Goal: Task Accomplishment & Management: Manage account settings

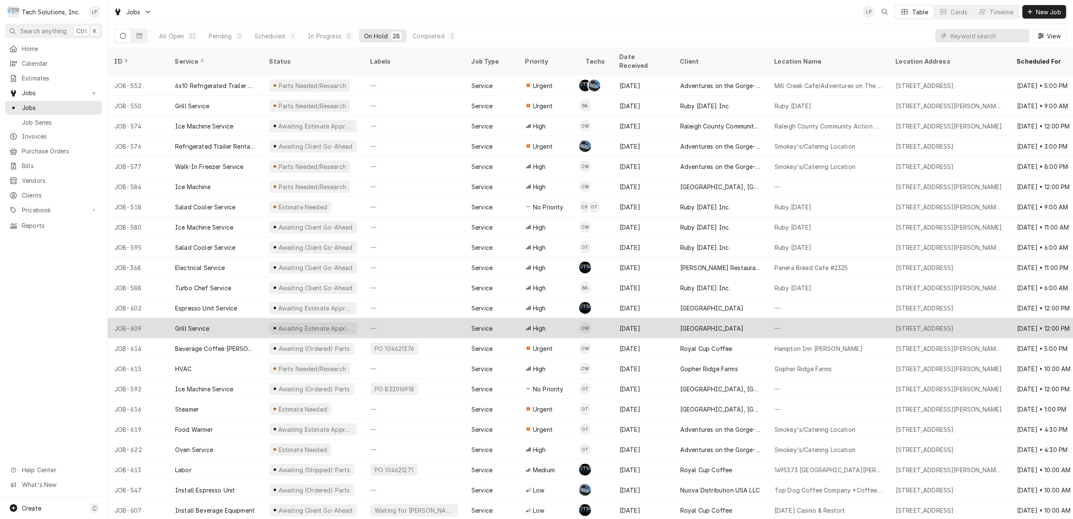
scroll to position [120, 0]
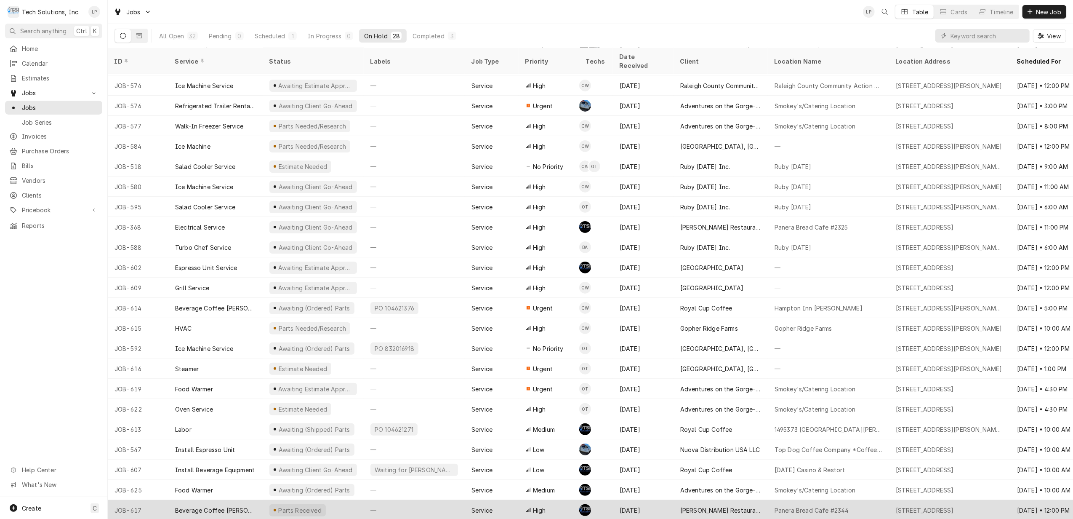
click at [433, 500] on div "—" at bounding box center [414, 510] width 101 height 20
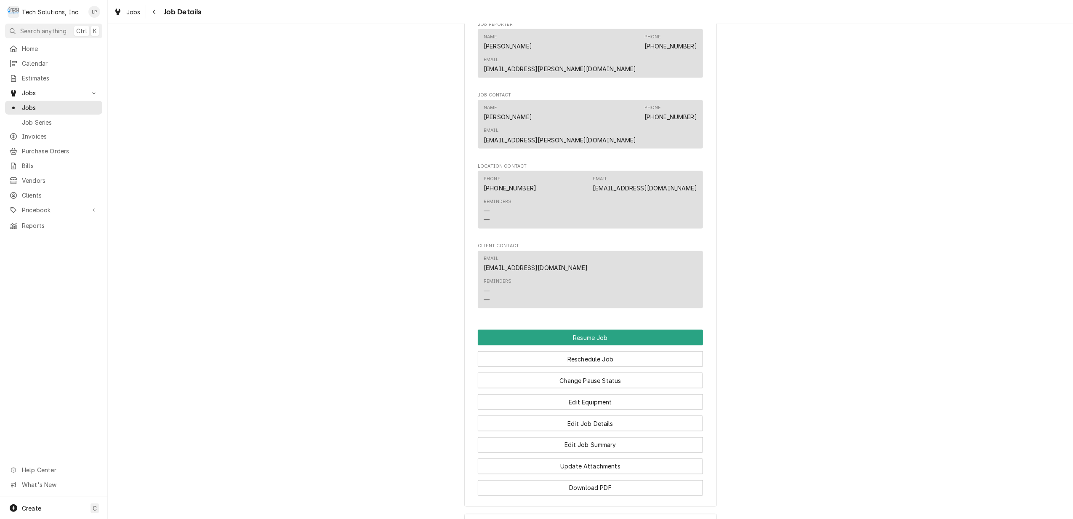
scroll to position [1288, 0]
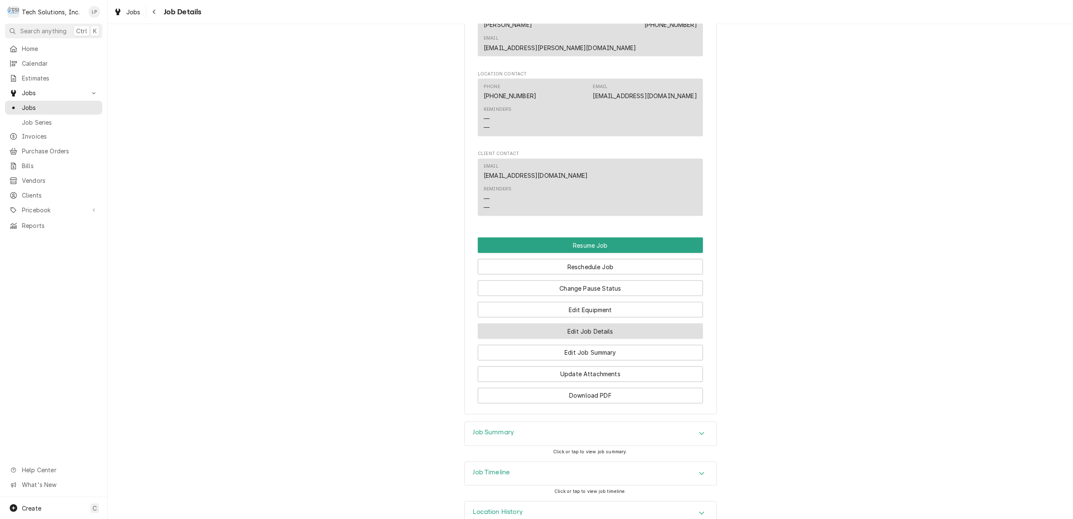
click at [598, 323] on button "Edit Job Details" at bounding box center [590, 331] width 225 height 16
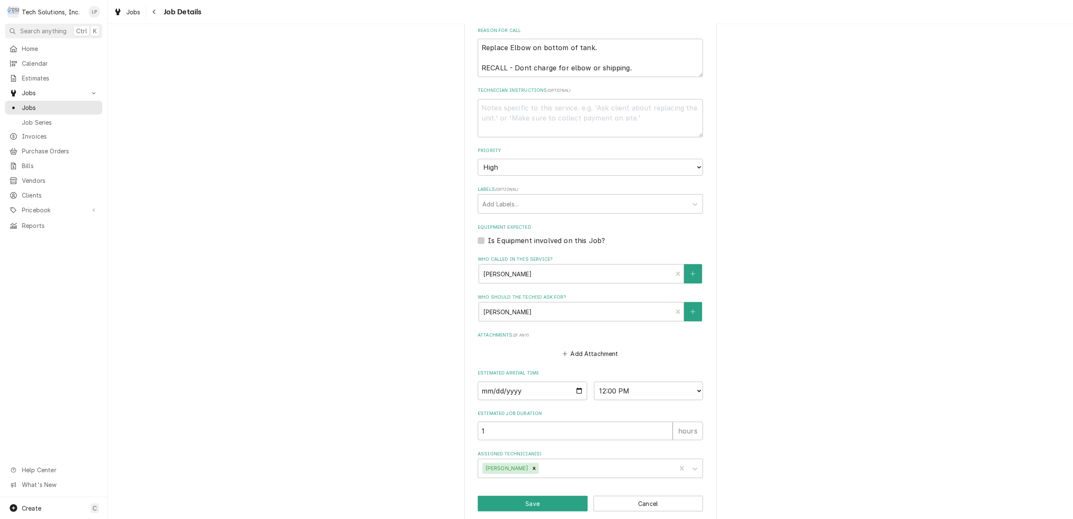
scroll to position [189, 0]
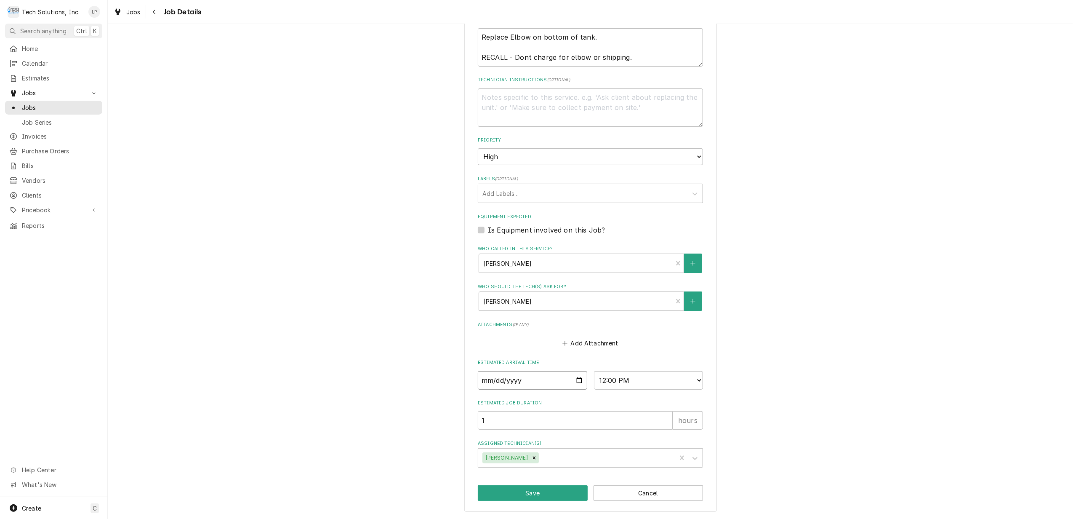
click at [575, 381] on input "2025-08-22" at bounding box center [532, 380] width 109 height 19
type textarea "x"
type input "2025-08-20"
type textarea "x"
click at [692, 378] on select "AM / PM 6:00 AM 6:15 AM 6:30 AM 6:45 AM 7:00 AM 7:15 AM 7:30 AM 7:45 AM 8:00 AM…" at bounding box center [648, 380] width 109 height 19
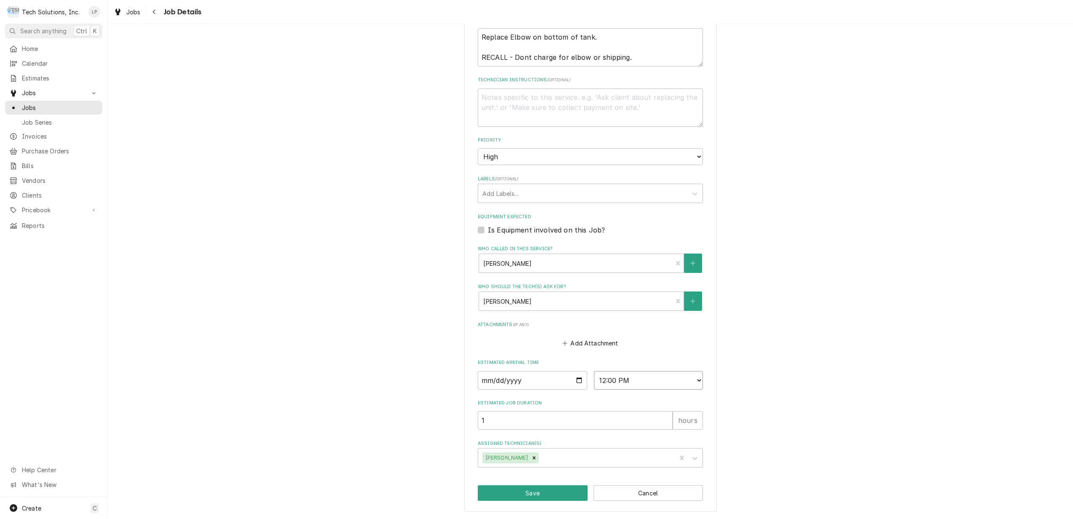
select select "10:00:00"
click at [594, 371] on select "AM / PM 6:00 AM 6:15 AM 6:30 AM 6:45 AM 7:00 AM 7:15 AM 7:30 AM 7:45 AM 8:00 AM…" at bounding box center [648, 380] width 109 height 19
click at [849, 335] on div "Flynn Restaurant Group Panera Bread Cafe #2344 / 65 Liberty Square, Hurricane, …" at bounding box center [590, 182] width 965 height 674
click at [533, 492] on button "Save" at bounding box center [533, 493] width 110 height 16
type textarea "x"
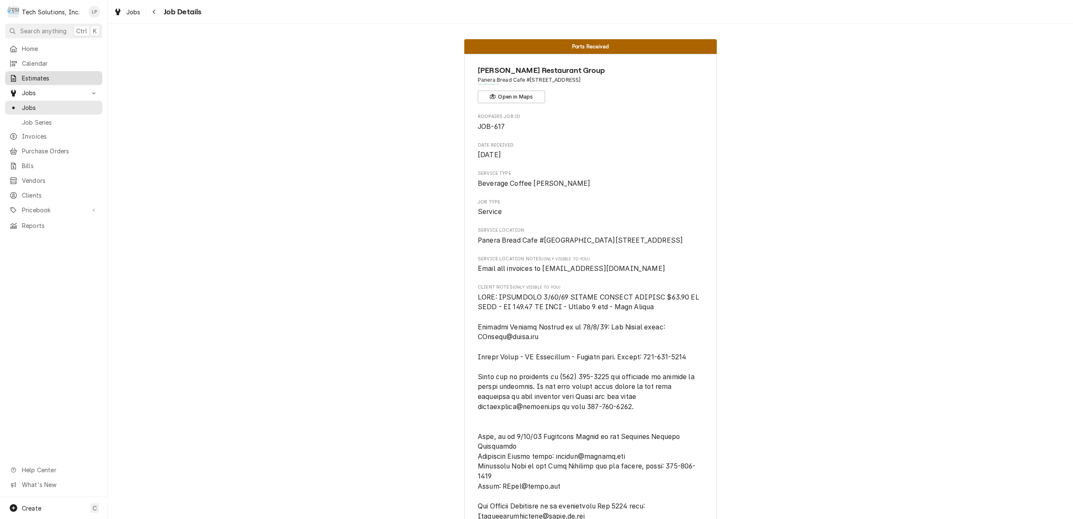
click at [34, 77] on span "Estimates" at bounding box center [60, 78] width 76 height 9
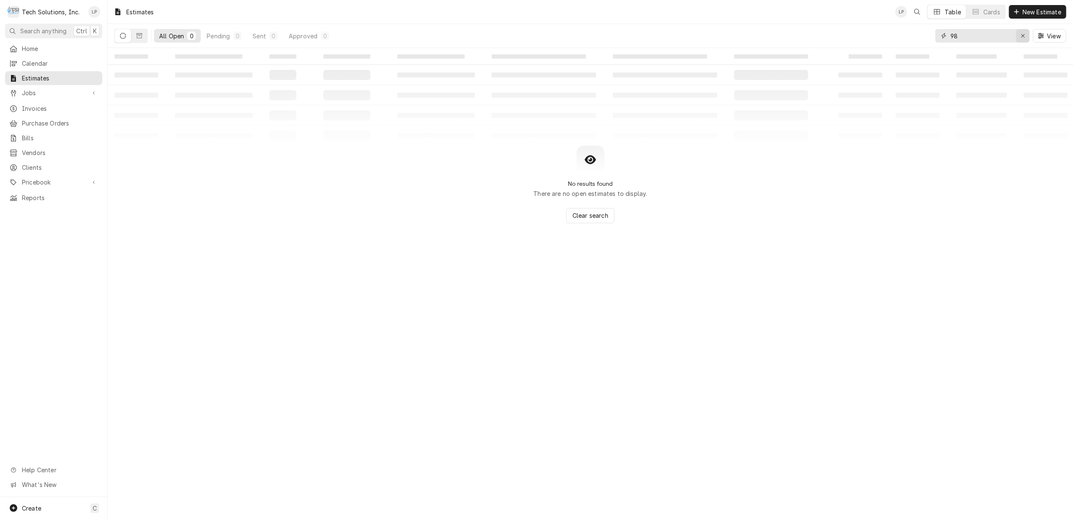
click at [1021, 38] on icon "Erase input" at bounding box center [1023, 36] width 5 height 6
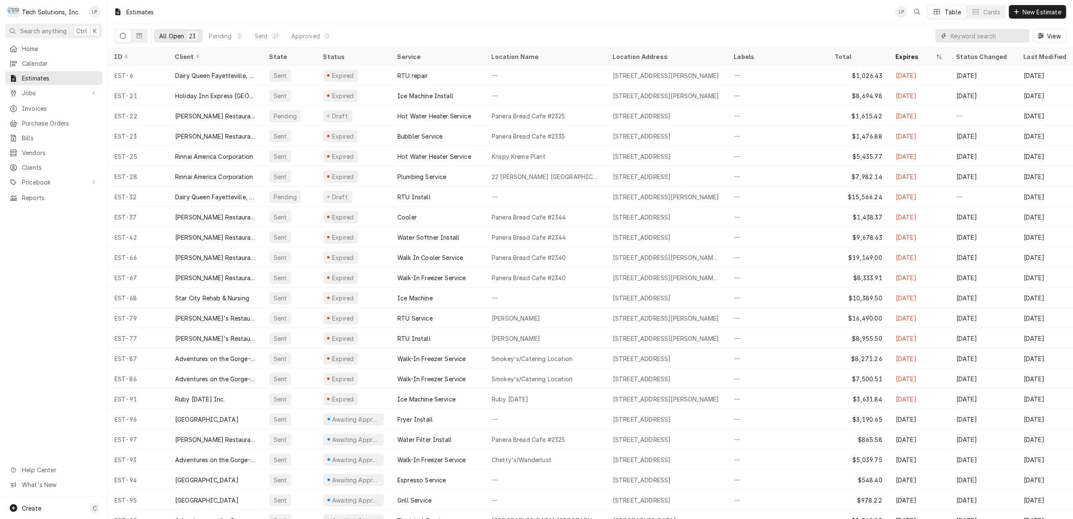
click at [974, 35] on input "Dynamic Content Wrapper" at bounding box center [988, 35] width 75 height 13
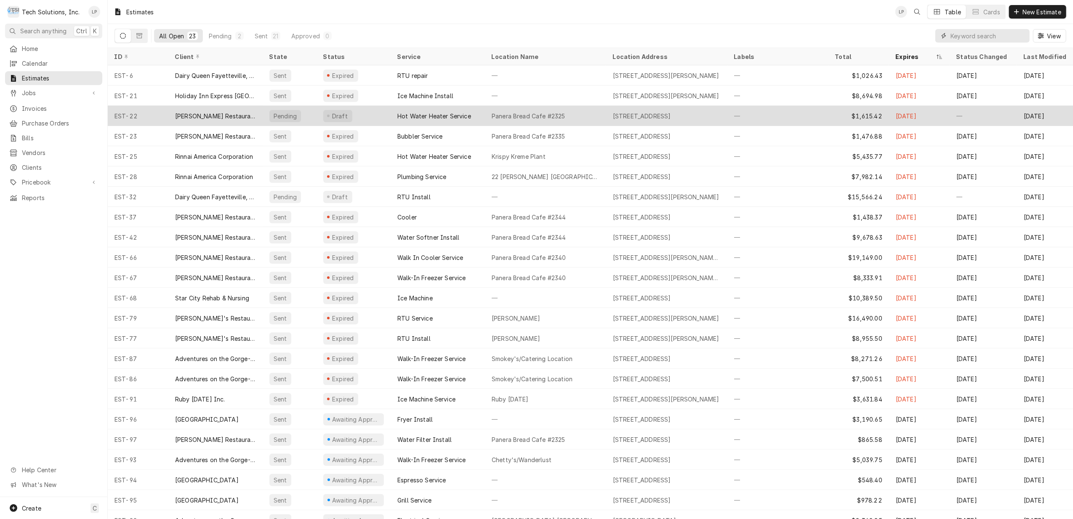
scroll to position [19, 0]
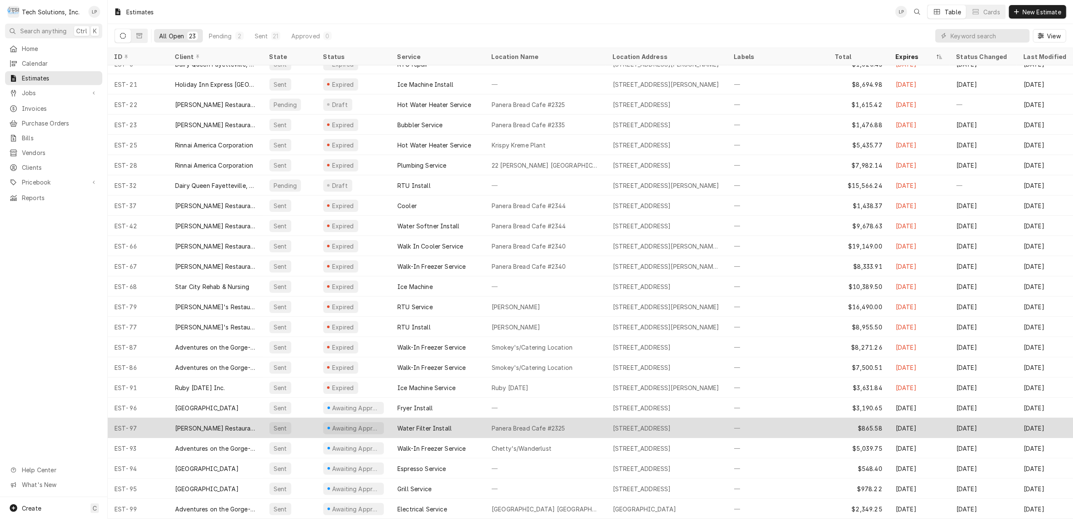
click at [440, 423] on div "Water Filter Install" at bounding box center [424, 427] width 54 height 9
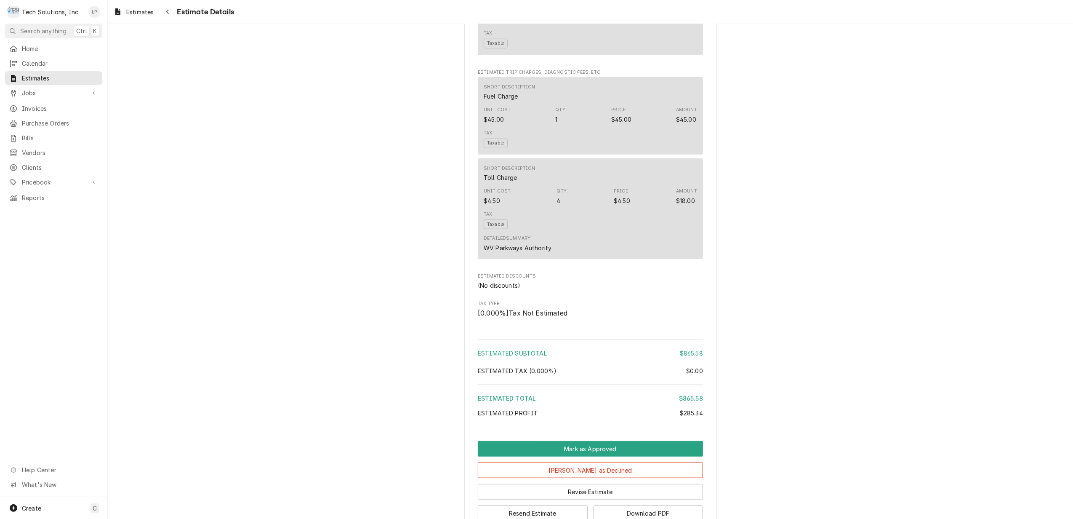
scroll to position [761, 0]
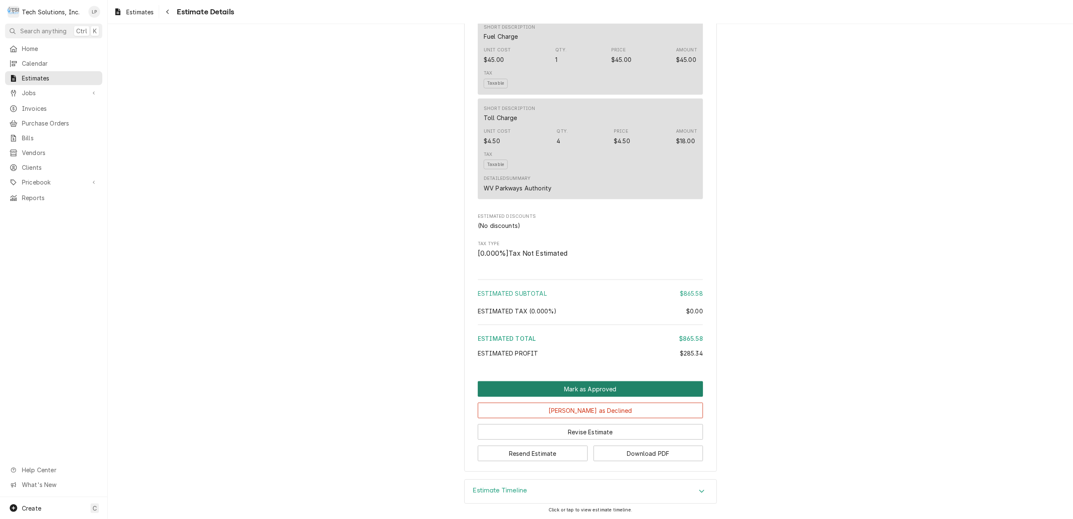
click at [594, 386] on button "Mark as Approved" at bounding box center [590, 389] width 225 height 16
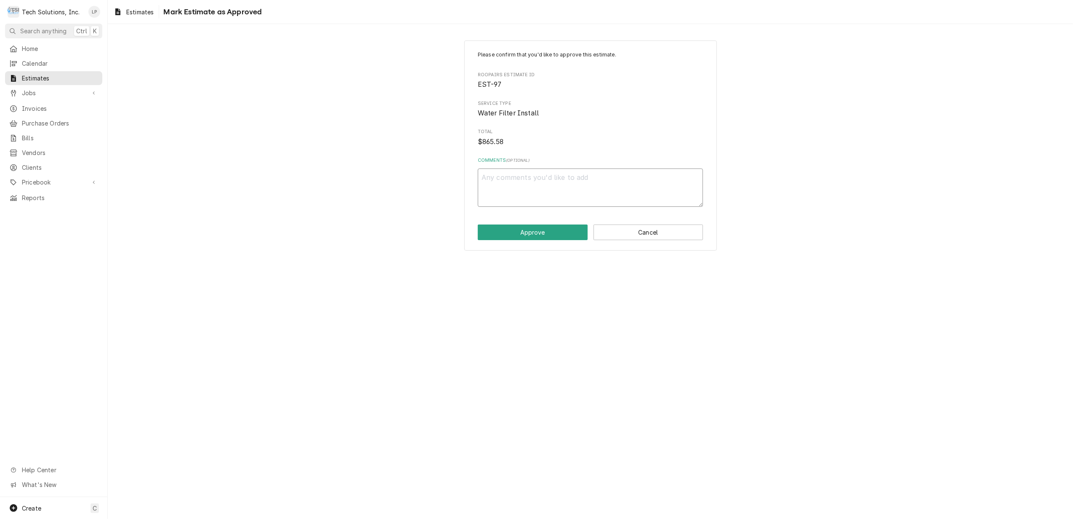
click at [620, 183] on textarea "Comments ( optional )" at bounding box center [590, 187] width 225 height 38
type textarea "x"
type textarea "G"
type textarea "x"
type textarea "Ga"
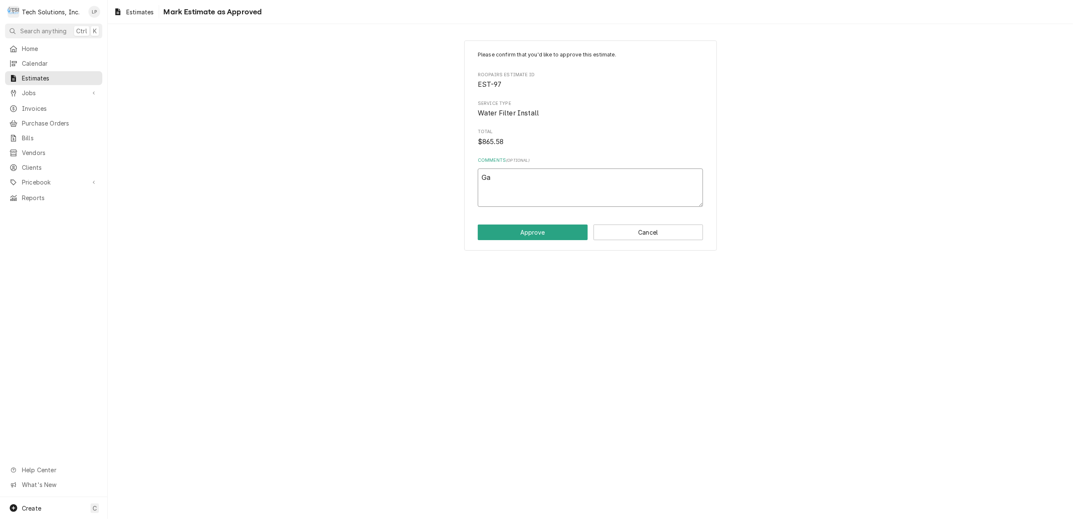
type textarea "x"
type textarea "Gab"
type textarea "x"
type textarea "Gabb"
type textarea "x"
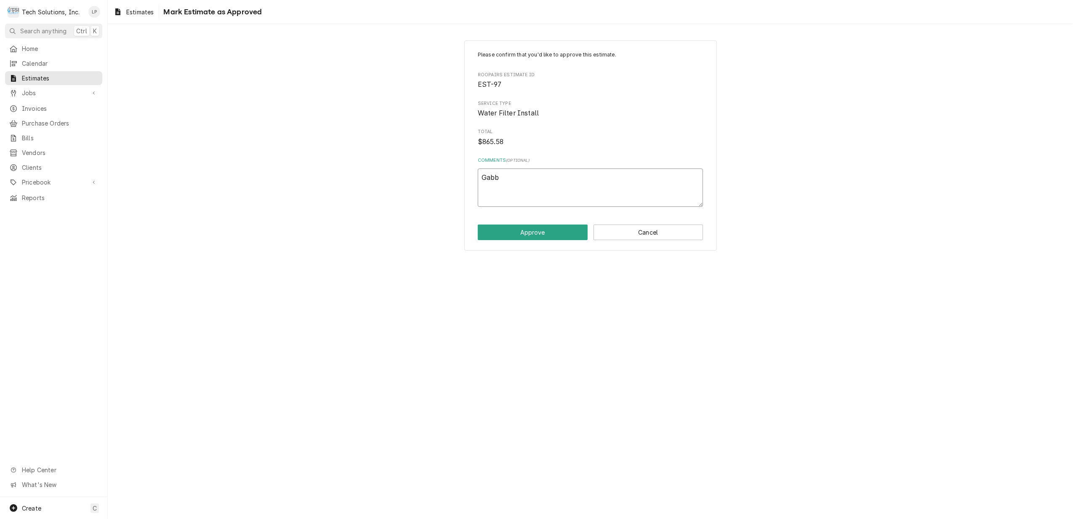
type textarea "Gabby"
type textarea "x"
type textarea "Gabby"
type textarea "x"
type textarea "Gabby a"
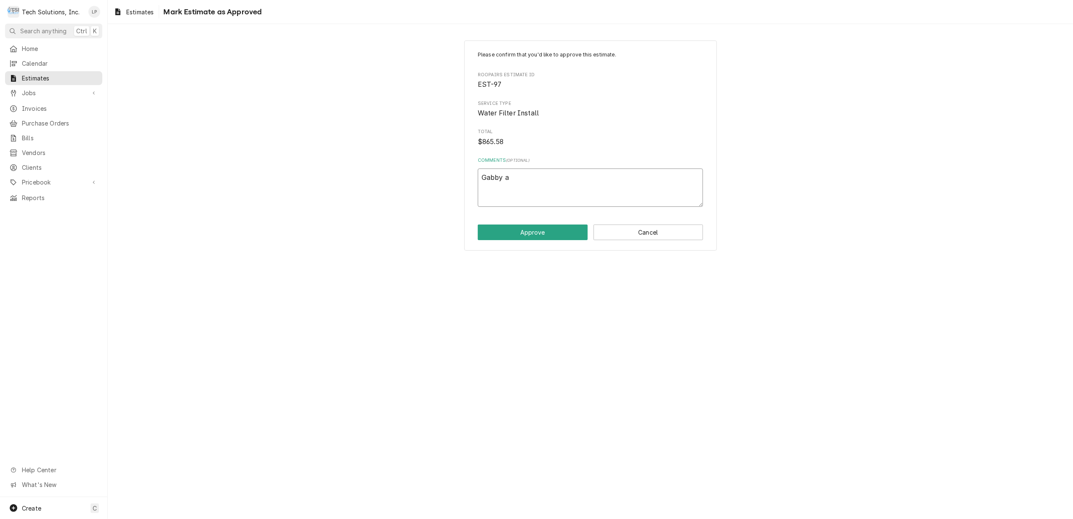
type textarea "x"
type textarea "Gabby ap"
type textarea "x"
type textarea "Gabby app"
type textarea "x"
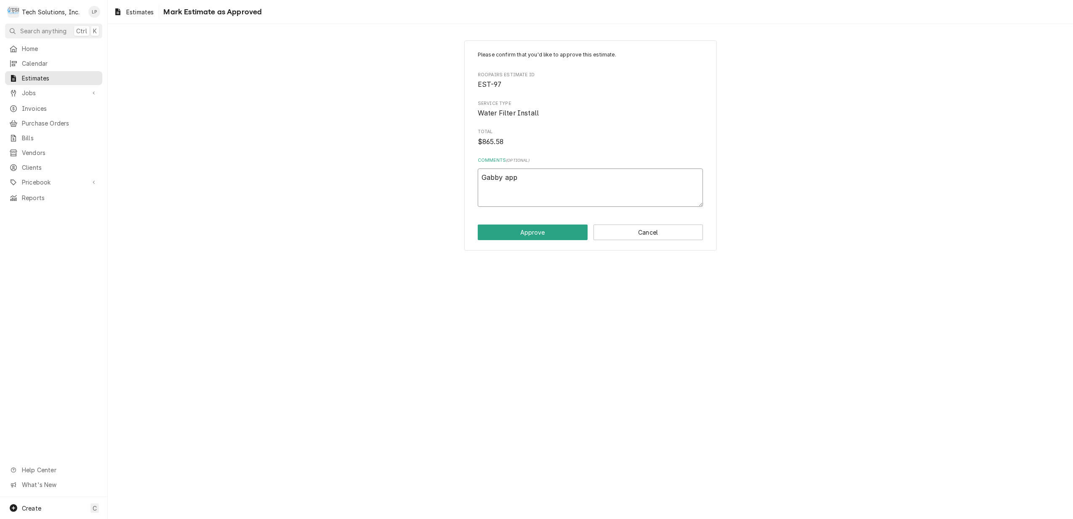
type textarea "Gabby appr"
type textarea "x"
type textarea "Gabby appro"
type textarea "x"
type textarea "Gabby approv"
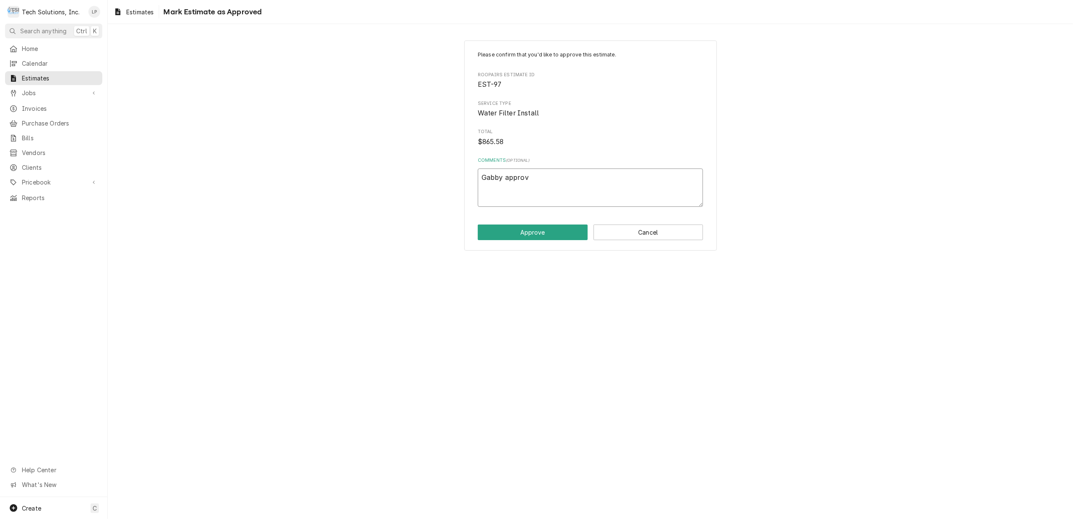
type textarea "x"
type textarea "Gabby approve"
type textarea "x"
type textarea "Gabby approved"
type textarea "x"
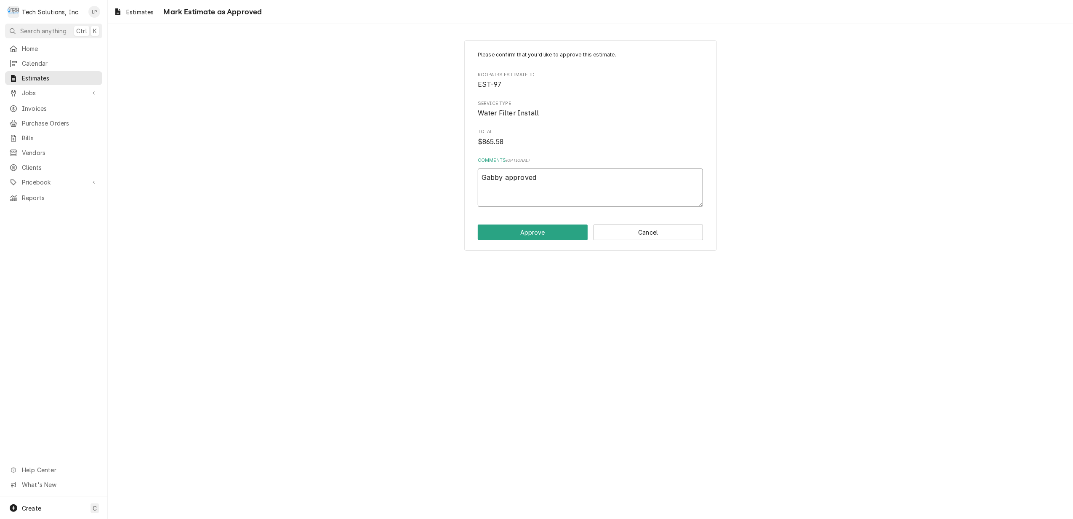
type textarea "Gabby approved"
type textarea "x"
type textarea "Gabby approved 8"
type textarea "x"
type textarea "Gabby approved 8/"
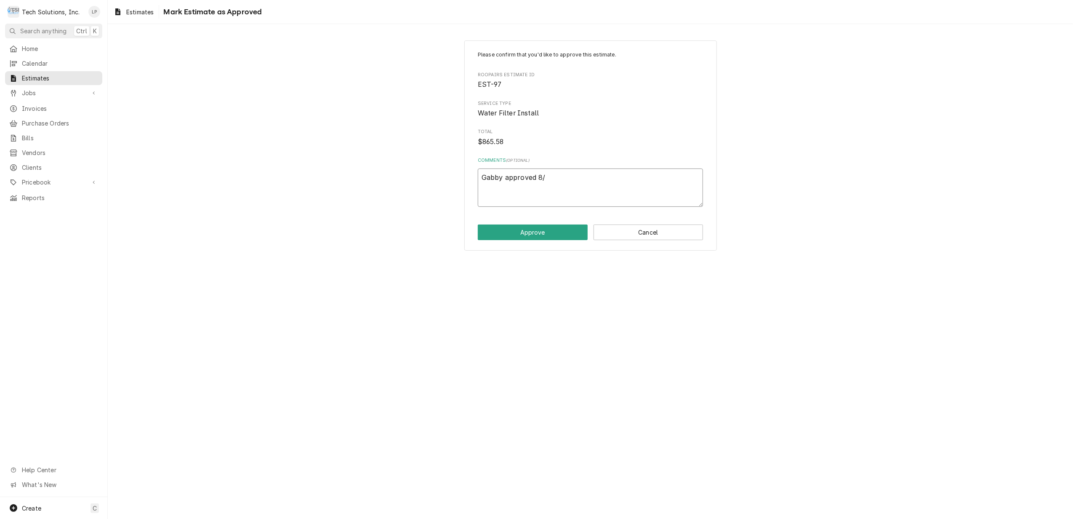
type textarea "x"
type textarea "Gabby approved 8/1"
type textarea "x"
type textarea "Gabby approved 8/18"
type textarea "x"
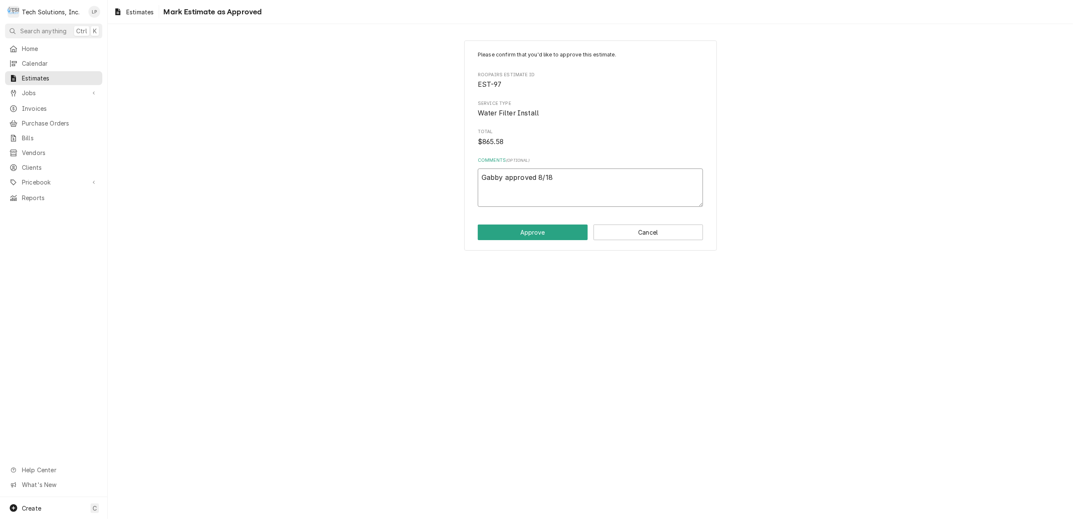
type textarea "Gabby approved 8/18/"
type textarea "x"
type textarea "Gabby approved 8/18/2"
type textarea "x"
type textarea "Gabby approved 8/18/25"
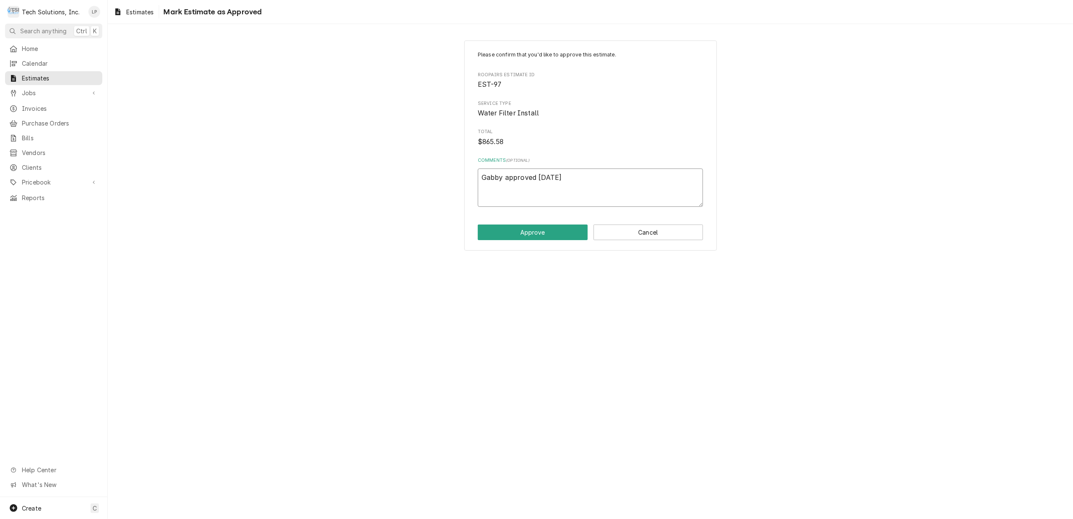
type textarea "x"
type textarea "Gabby approved 8/18/25"
type textarea "x"
type textarea "Gabby approved 8/18/25 w"
type textarea "x"
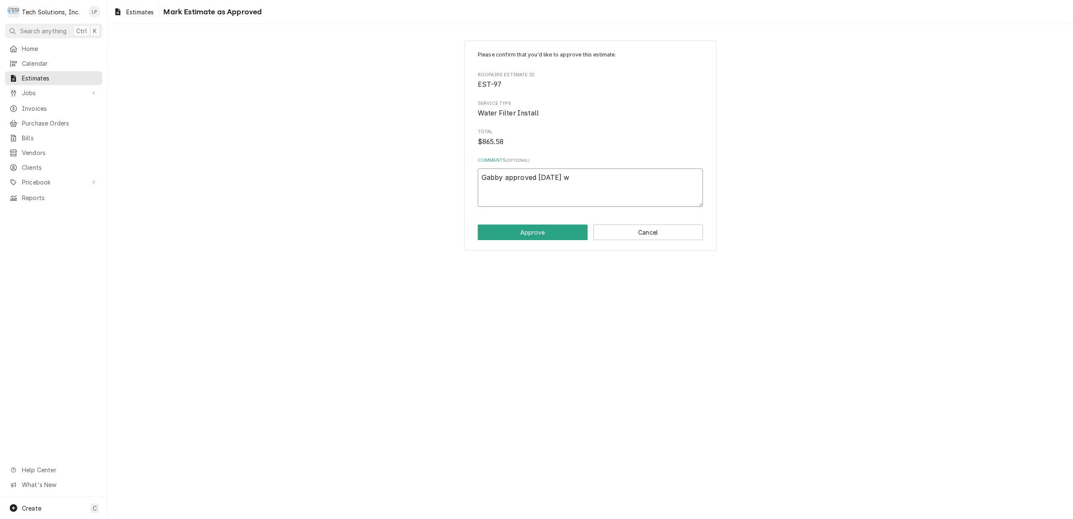
type textarea "Gabby approved 8/18/25 wi"
type textarea "x"
type textarea "Gabby approved 8/18/25 wit"
type textarea "x"
type textarea "Gabby approved 8/18/25 with"
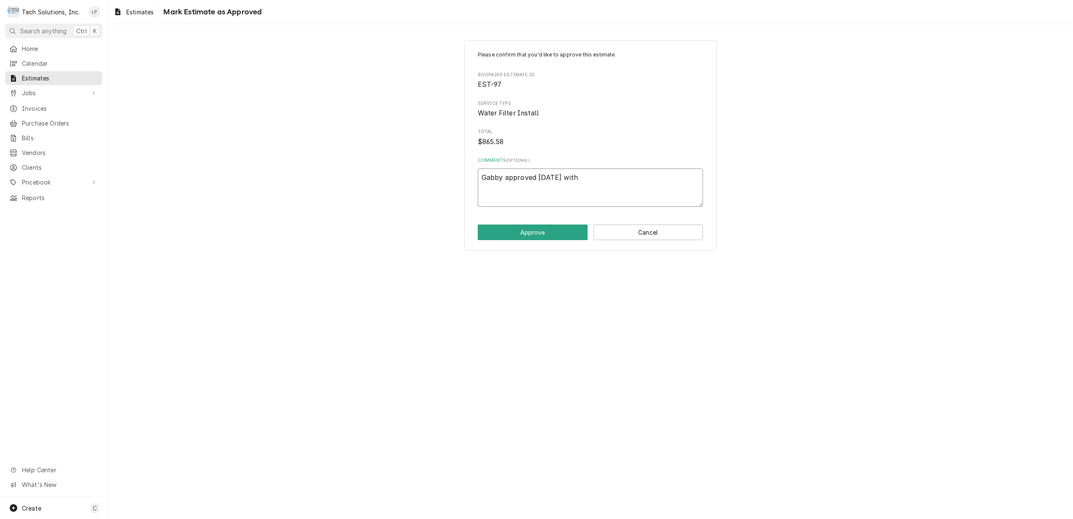
type textarea "x"
type textarea "Gabby approved 8/18/25 with"
type textarea "x"
type textarea "Gabby approved 8/18/25 with J"
type textarea "x"
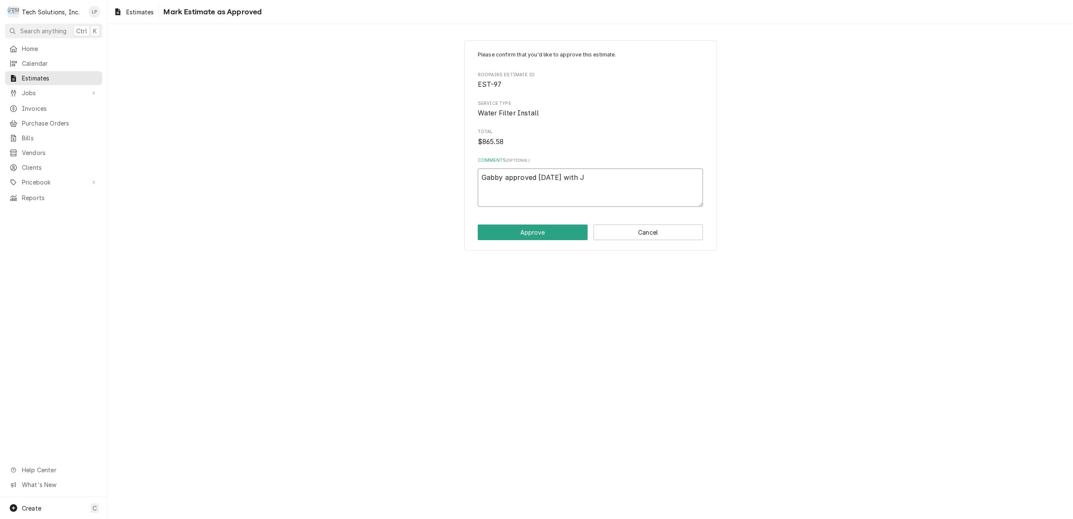
type textarea "Gabby approved 8/18/25 with Jo"
type textarea "x"
type textarea "Gabby approved 8/18/25 with Joe"
type textarea "x"
type textarea "Gabby approved 8/18/25 with Joe."
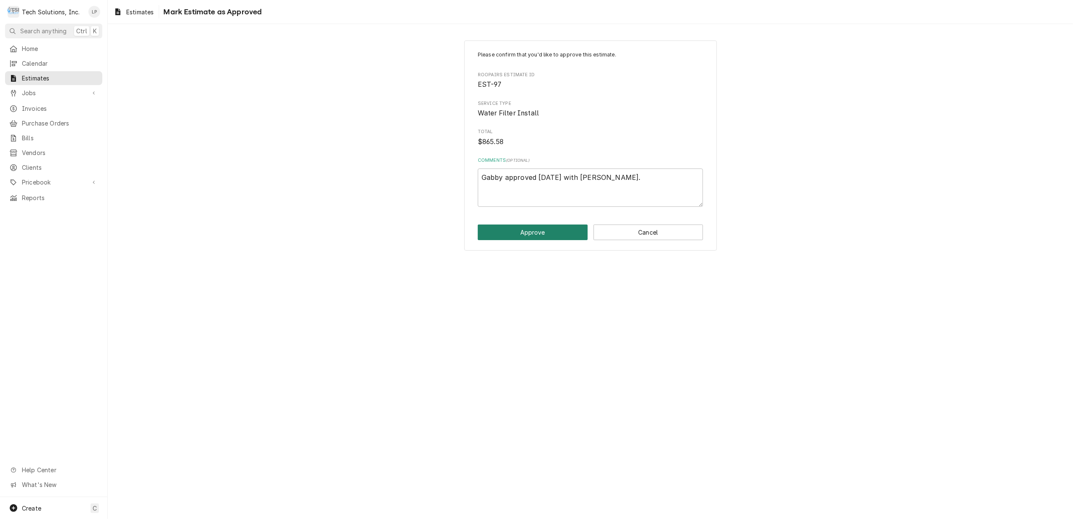
click at [542, 237] on button "Approve" at bounding box center [533, 232] width 110 height 16
type textarea "x"
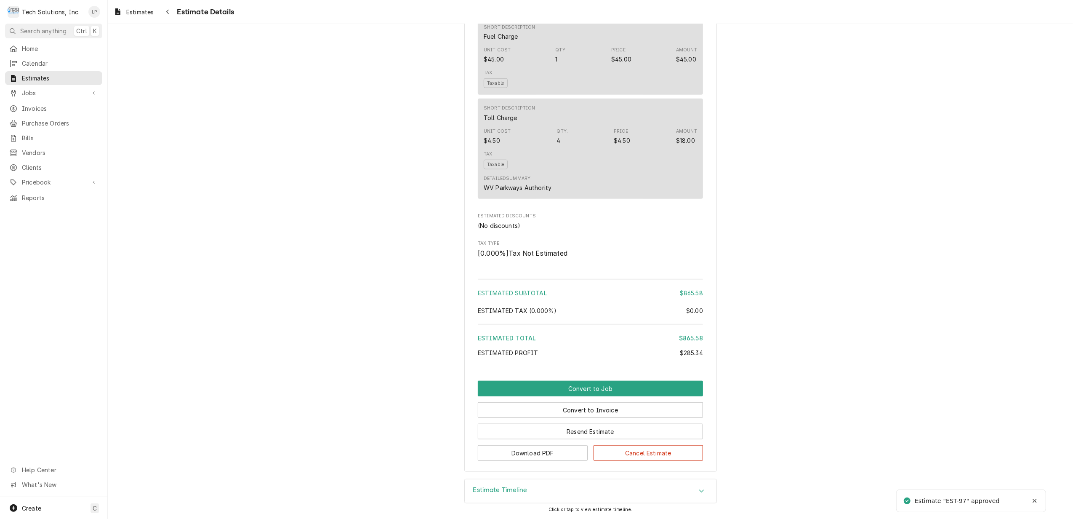
scroll to position [790, 0]
click at [589, 389] on button "Convert to Job" at bounding box center [590, 389] width 225 height 16
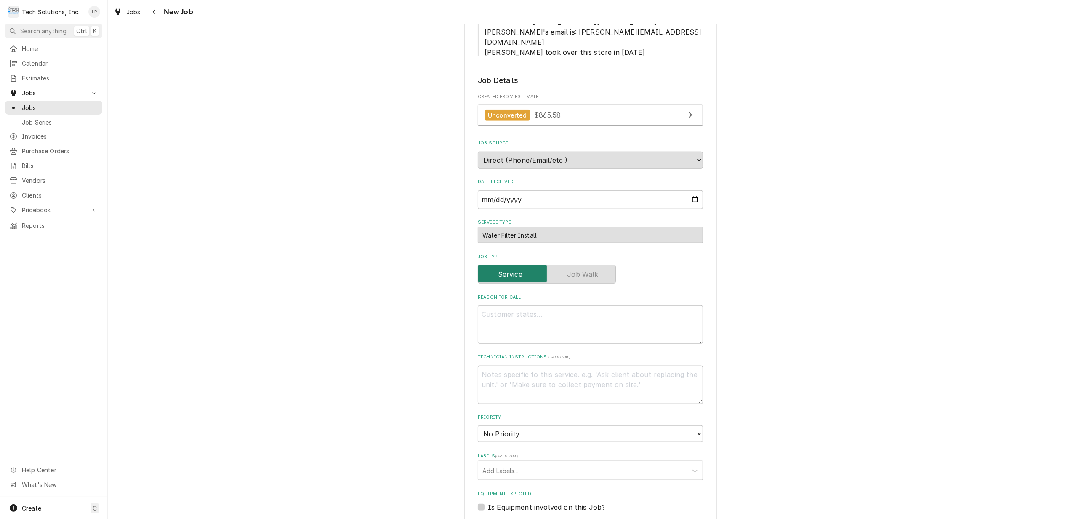
scroll to position [780, 0]
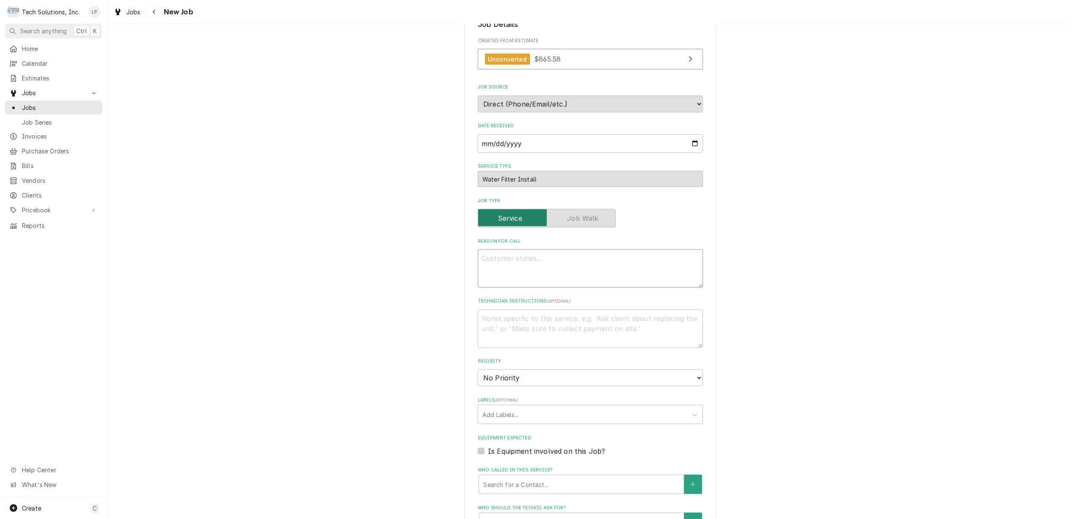
click at [563, 249] on textarea "Reason For Call" at bounding box center [590, 268] width 225 height 38
type textarea "x"
type textarea "I"
type textarea "x"
type textarea "In"
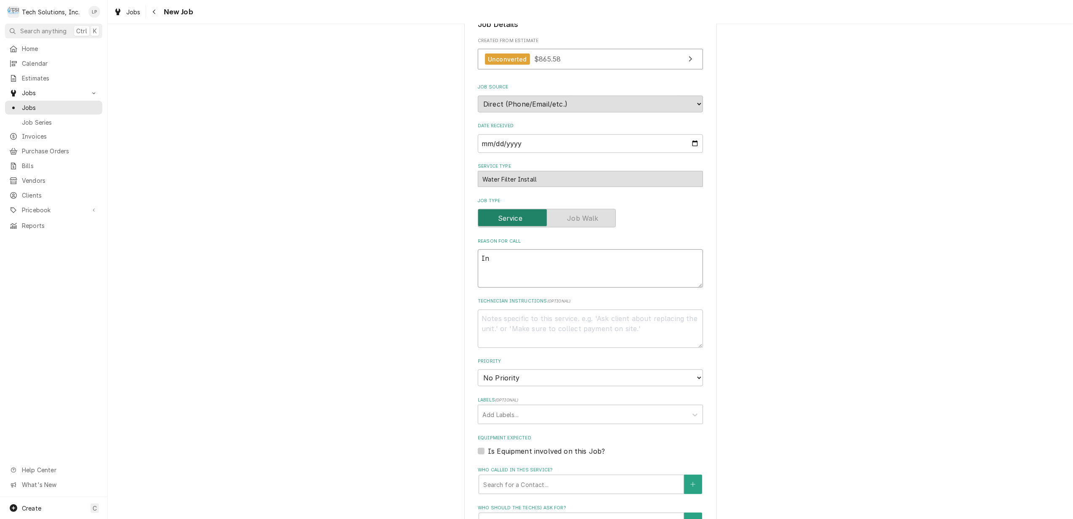
type textarea "x"
type textarea "I"
type textarea "x"
type textarea "R"
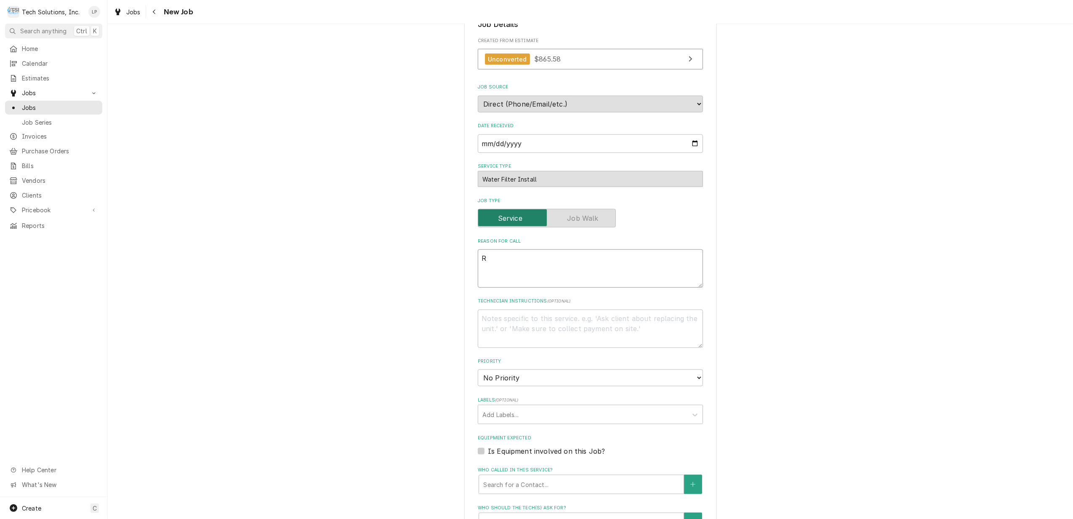
type textarea "x"
type textarea "Re"
type textarea "x"
type textarea "Rep"
type textarea "x"
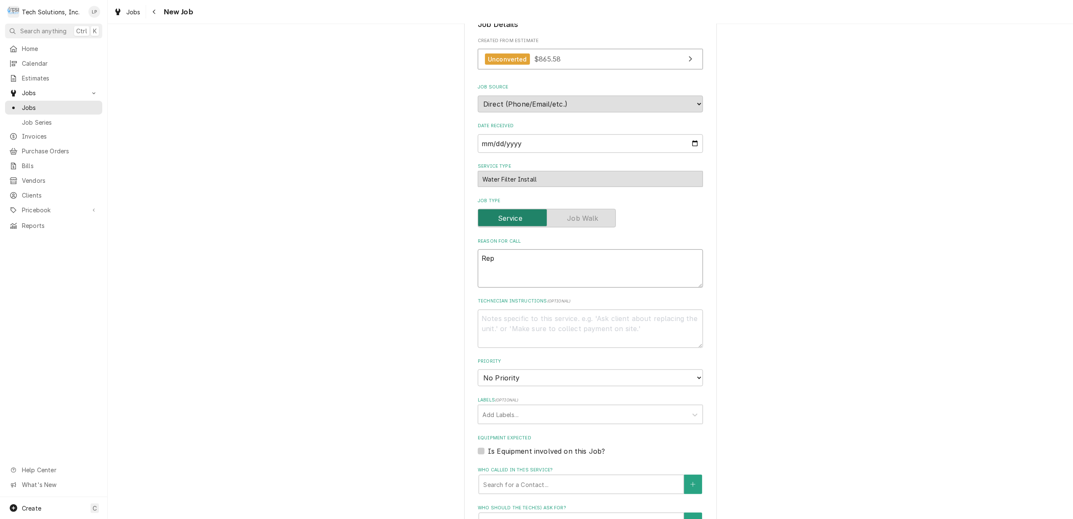
type textarea "Repl"
type textarea "x"
type textarea "Repla"
type textarea "x"
type textarea "Replac"
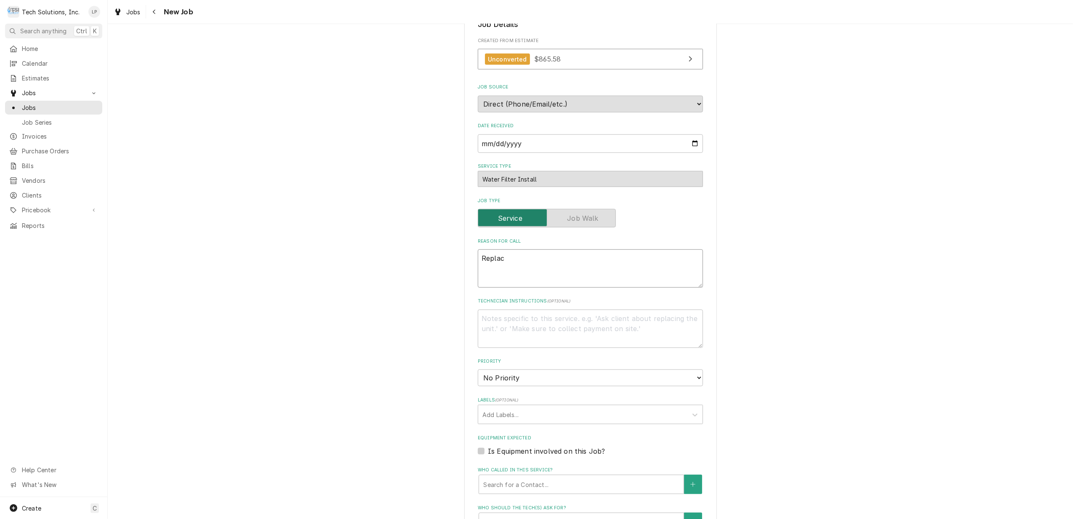
type textarea "x"
type textarea "Replace"
type textarea "x"
type textarea "Replace"
type textarea "x"
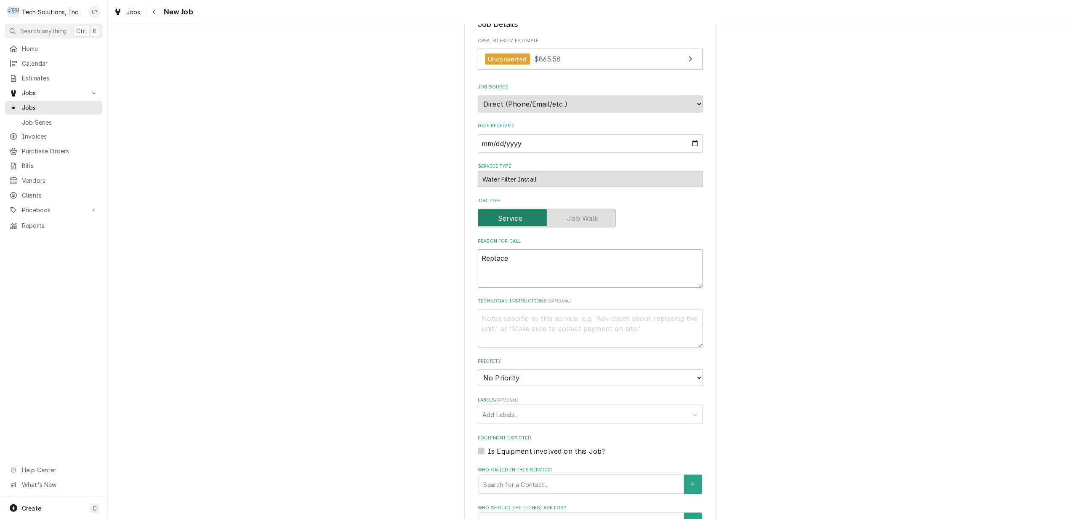
type textarea "Replace w"
type textarea "x"
type textarea "Replace wa"
type textarea "x"
type textarea "Replace wat"
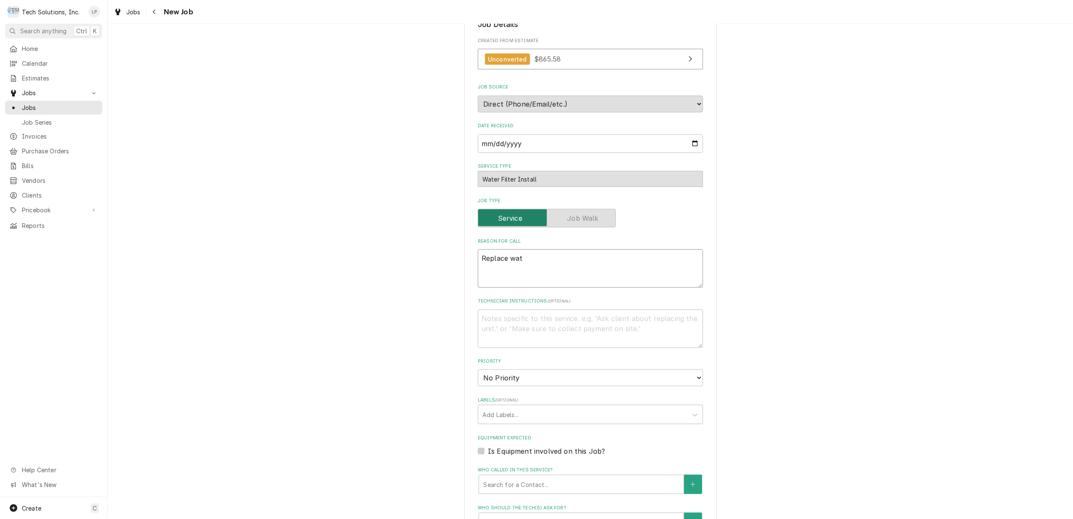
type textarea "x"
type textarea "Replace wate"
type textarea "x"
type textarea "Replace water"
type textarea "x"
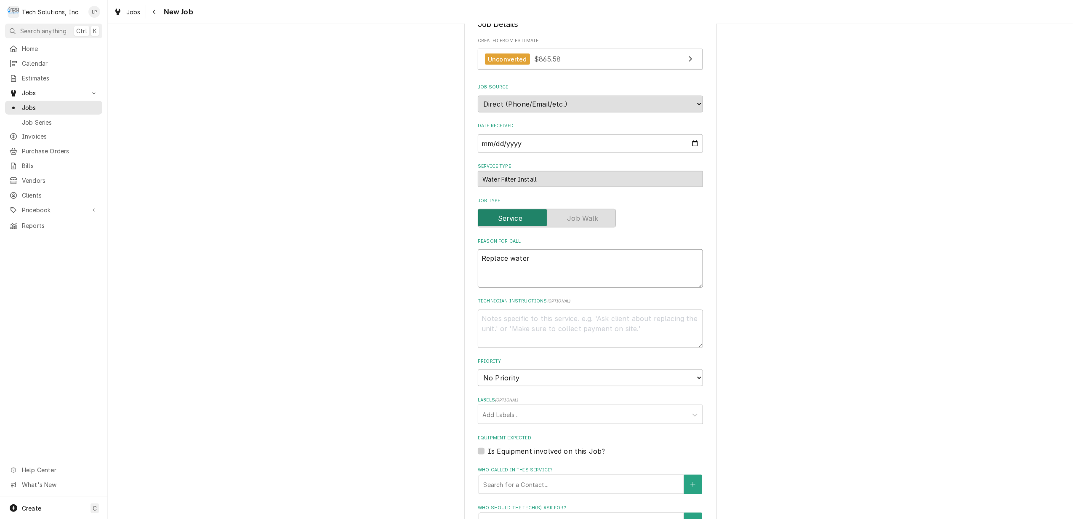
type textarea "Replace water"
type textarea "x"
type textarea "Replace water f"
type textarea "x"
type textarea "Replace water fi"
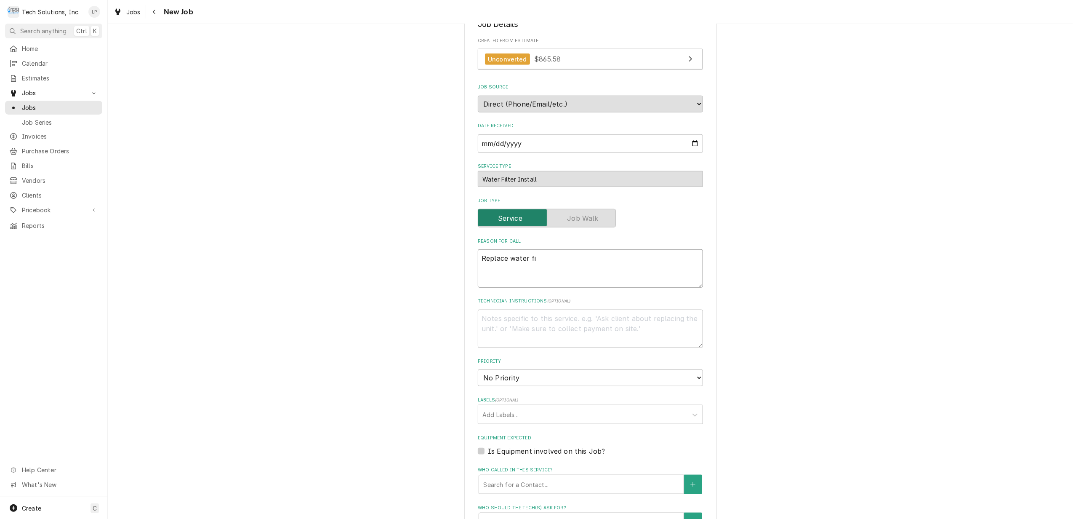
type textarea "x"
type textarea "Replace water fil"
type textarea "x"
type textarea "Replace water filt"
type textarea "x"
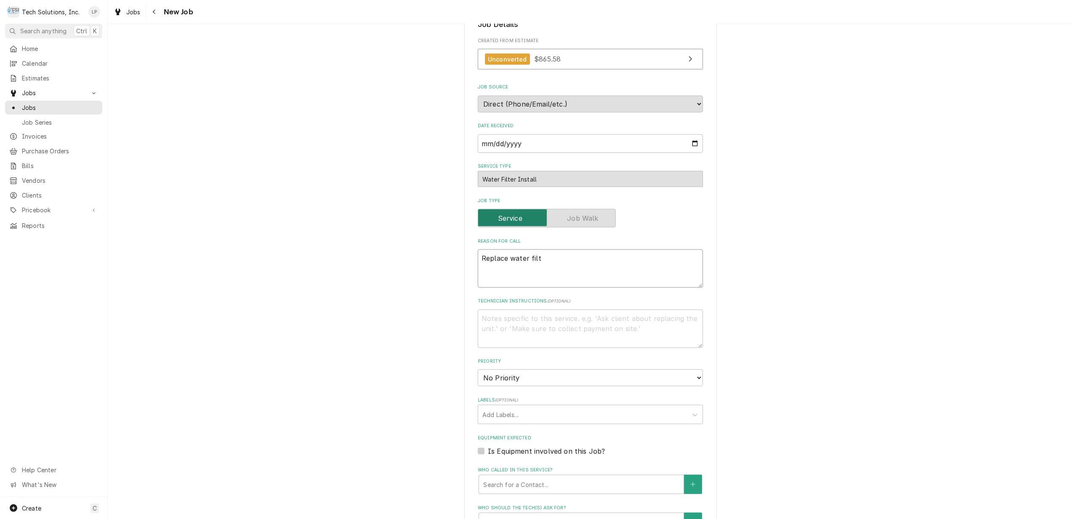
type textarea "Replace water filte"
type textarea "x"
type textarea "Replace water filter"
type textarea "x"
type textarea "Replace water filters"
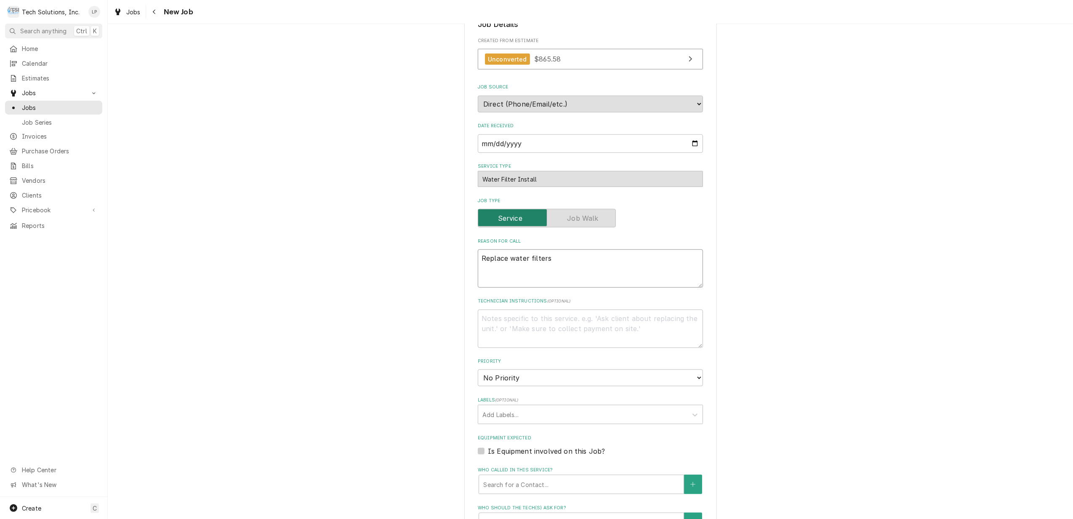
type textarea "x"
type textarea "Replace water filters"
type textarea "x"
type textarea "Replace water filters f"
type textarea "x"
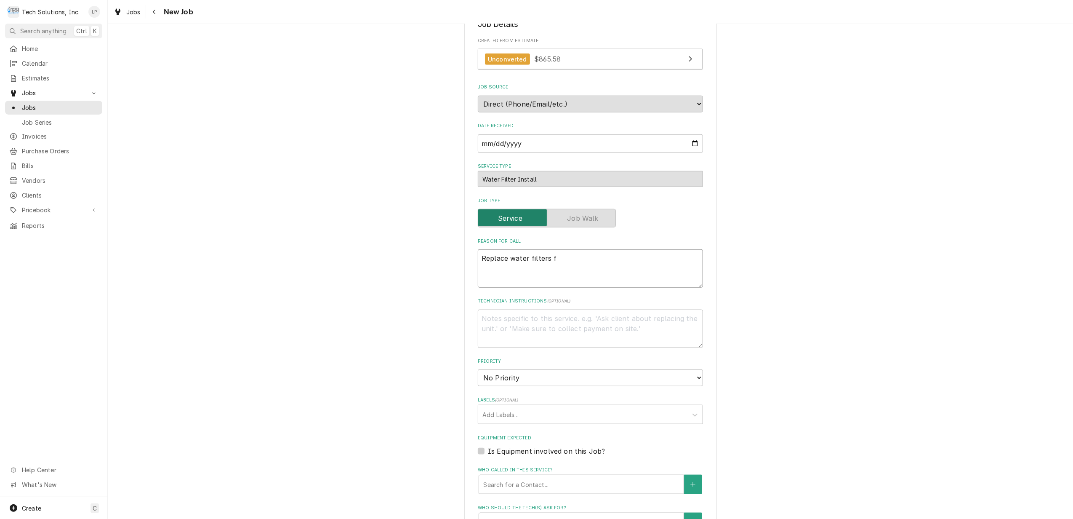
type textarea "Replace water filters fo"
type textarea "x"
type textarea "Replace water filters for"
type textarea "x"
type textarea "Replace water filters for"
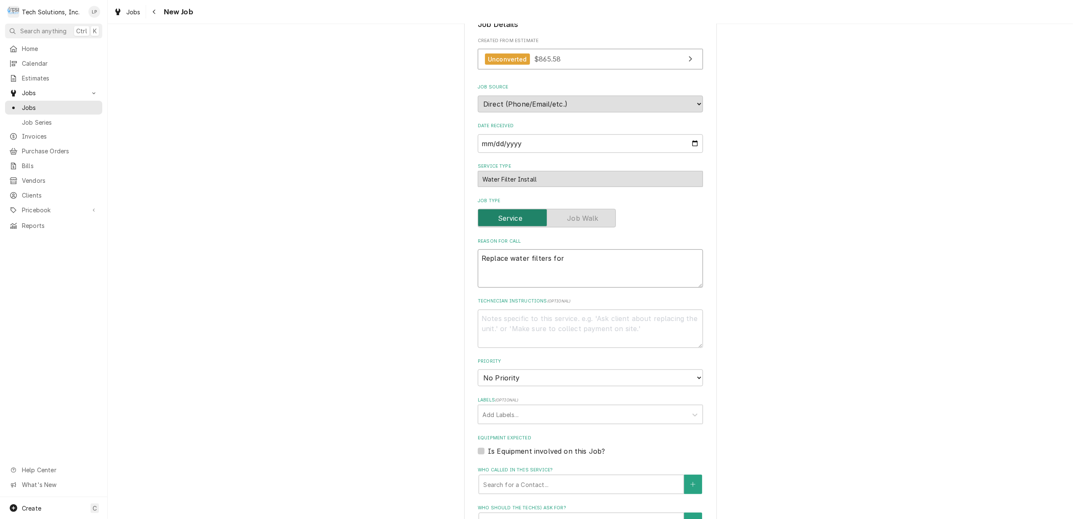
type textarea "x"
type textarea "Replace water filters for b"
type textarea "x"
type textarea "Replace water filters for bu"
type textarea "x"
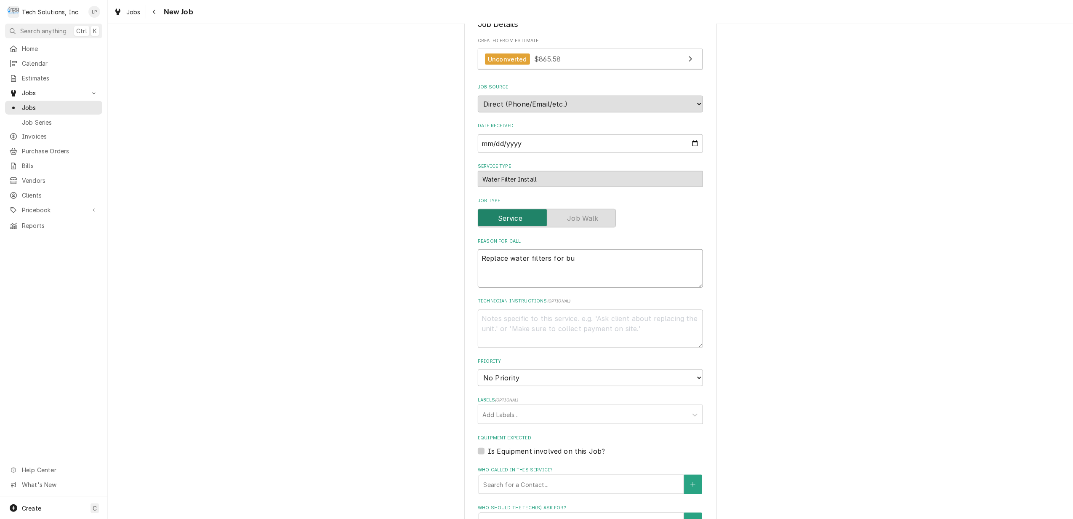
type textarea "Replace water filters for bui"
type textarea "x"
type textarea "Replace water filters for buil"
type textarea "x"
type textarea "Replace water filters for build"
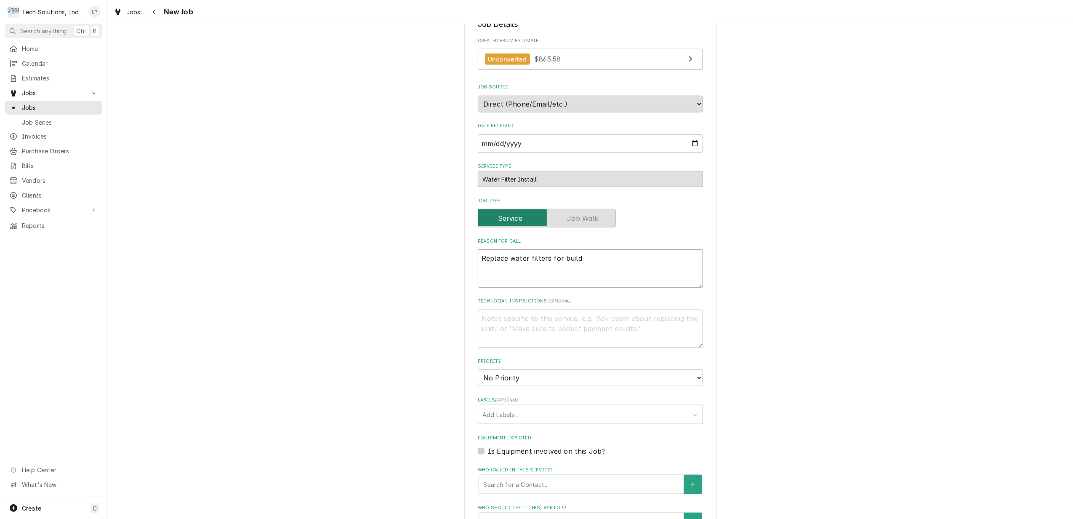
type textarea "x"
type textarea "Replace water filters for buildi"
type textarea "x"
type textarea "Replace water filters for buildin"
type textarea "x"
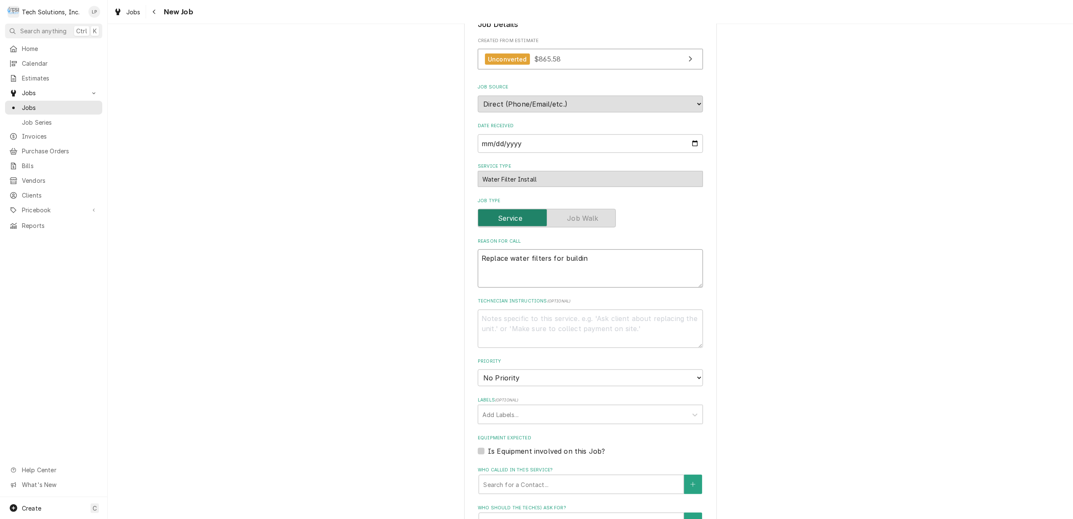
type textarea "Replace water filters for building"
type textarea "x"
type textarea "Replace water filters for building."
click at [503, 249] on textarea "Replace water filters for building." at bounding box center [590, 268] width 225 height 38
type textarea "x"
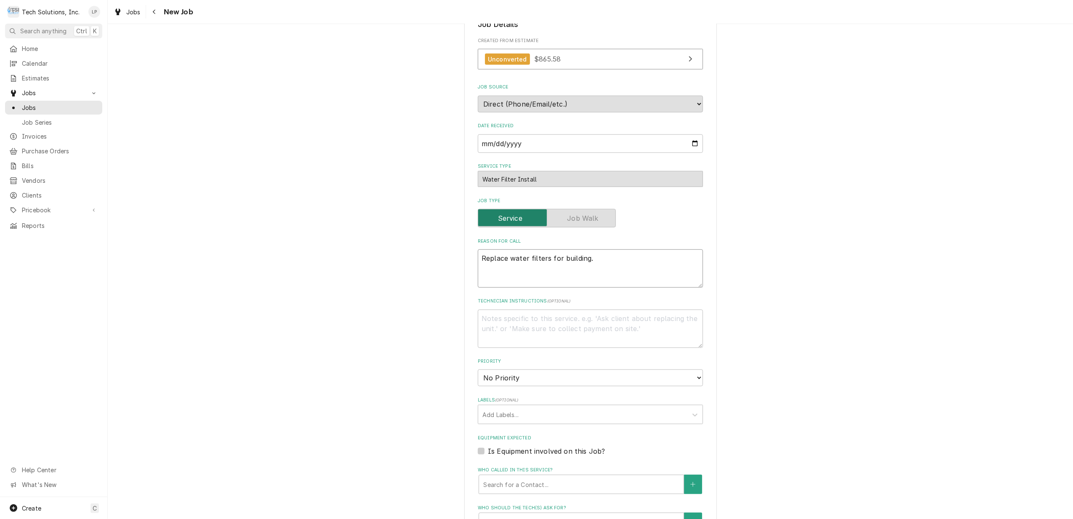
type textarea "Replace water filters for building."
type textarea "x"
type textarea "Replace 2 water filters for building."
type textarea "x"
type textarea "Replace 2 water filters for building."
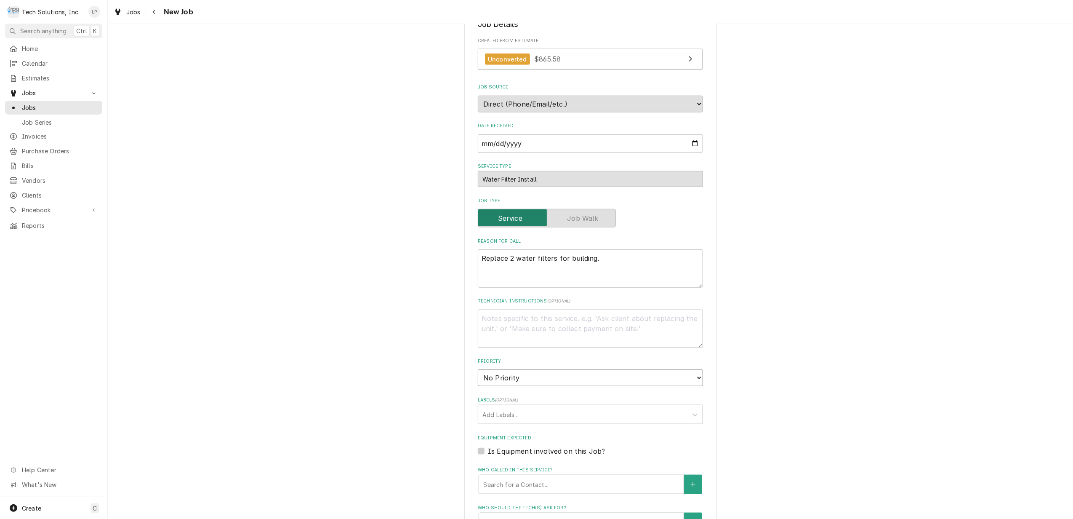
click at [694, 369] on select "No Priority Urgent High Medium Low" at bounding box center [590, 377] width 225 height 17
select select "1"
click at [478, 369] on select "No Priority Urgent High Medium Low" at bounding box center [590, 377] width 225 height 17
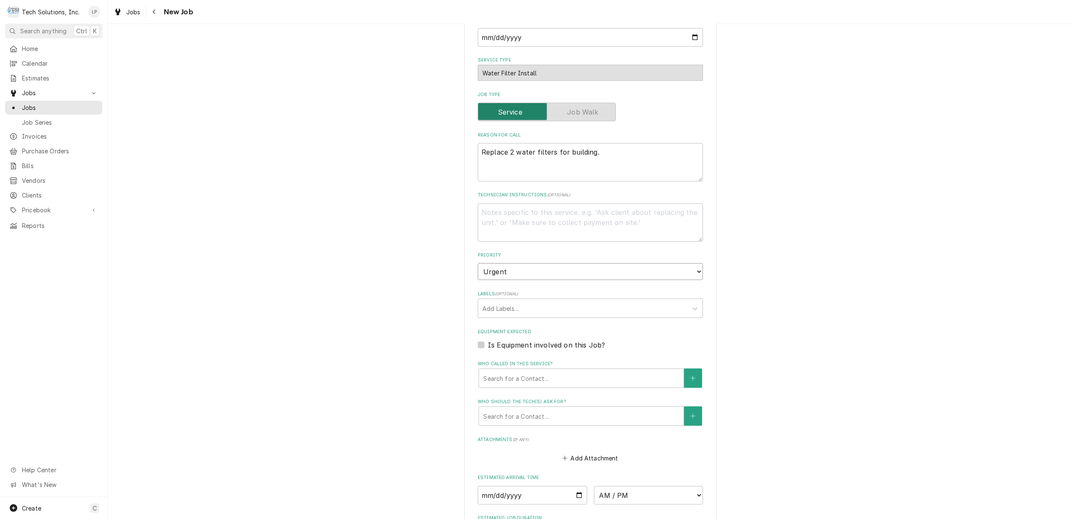
scroll to position [949, 0]
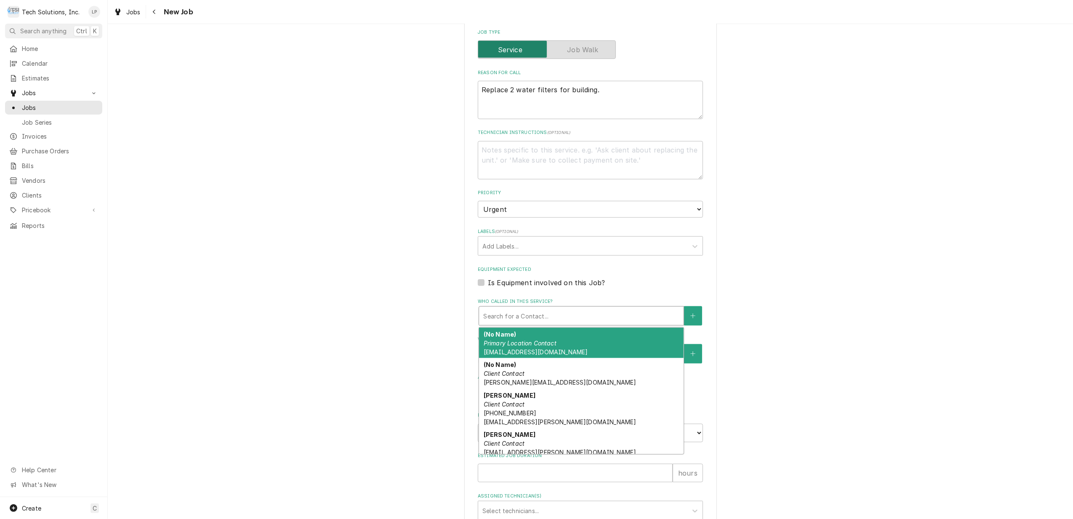
click at [577, 308] on div "Who called in this service?" at bounding box center [581, 315] width 196 height 15
type textarea "x"
type input "j"
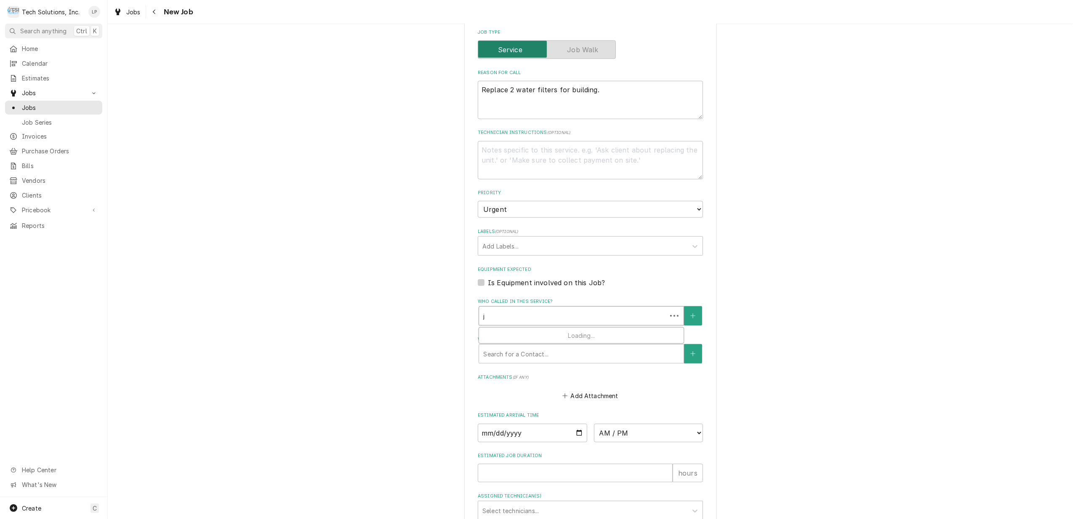
type textarea "x"
type input "jo"
type textarea "x"
type input "joh"
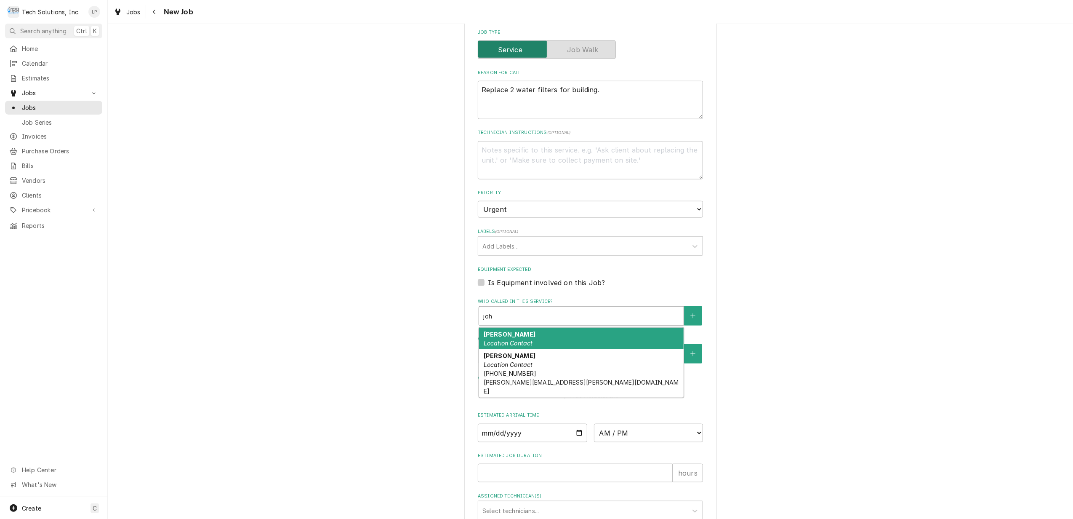
click at [538, 327] on div "John Gage Location Contact" at bounding box center [581, 338] width 205 height 22
type textarea "x"
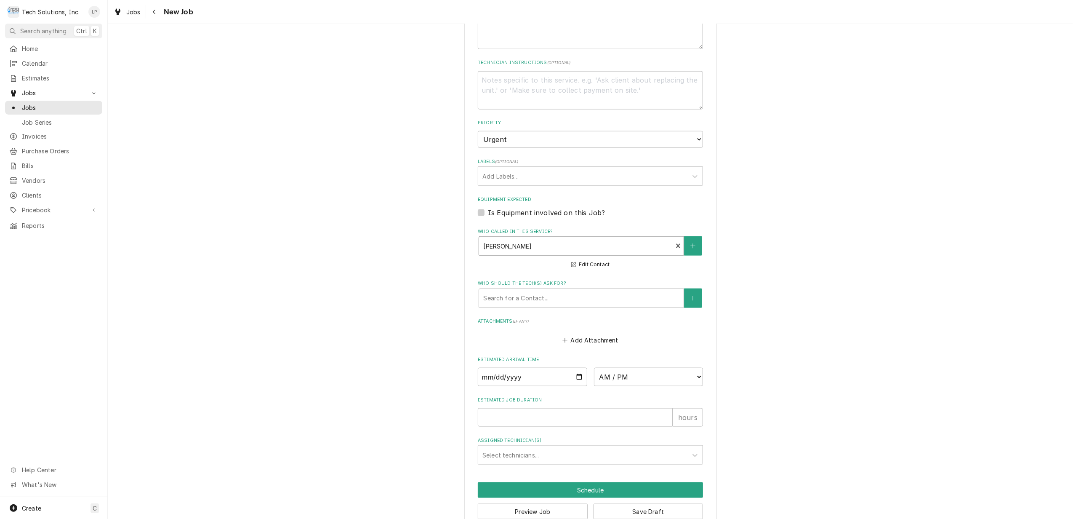
scroll to position [1019, 0]
click at [592, 290] on div "Who should the tech(s) ask for?" at bounding box center [581, 297] width 196 height 15
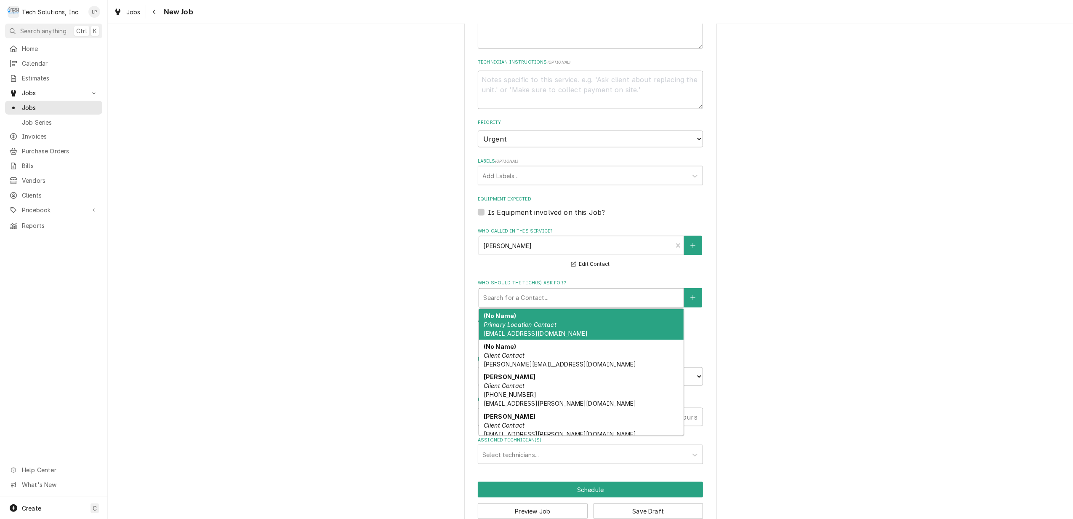
type textarea "x"
type input "j"
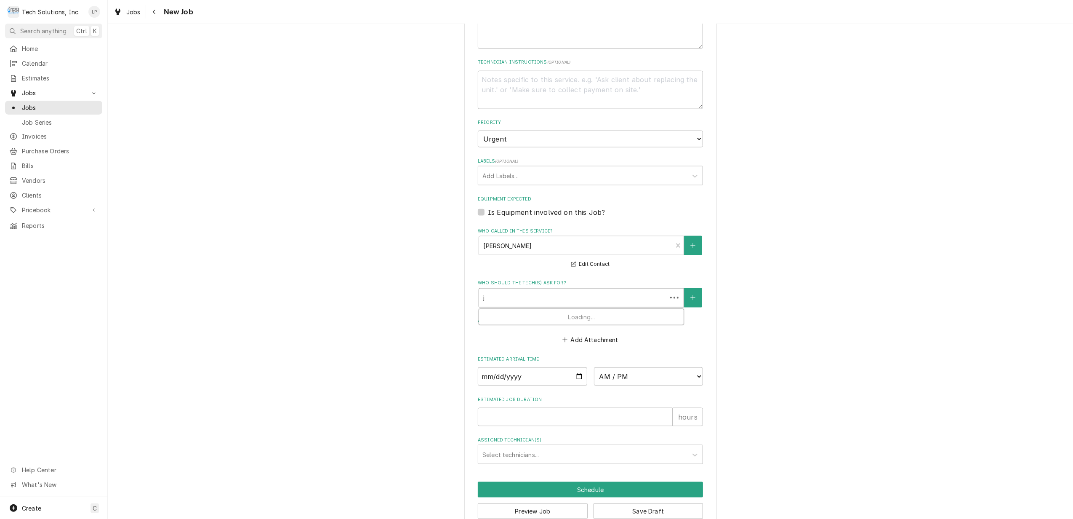
type textarea "x"
type input "jo"
type textarea "x"
type input "joh"
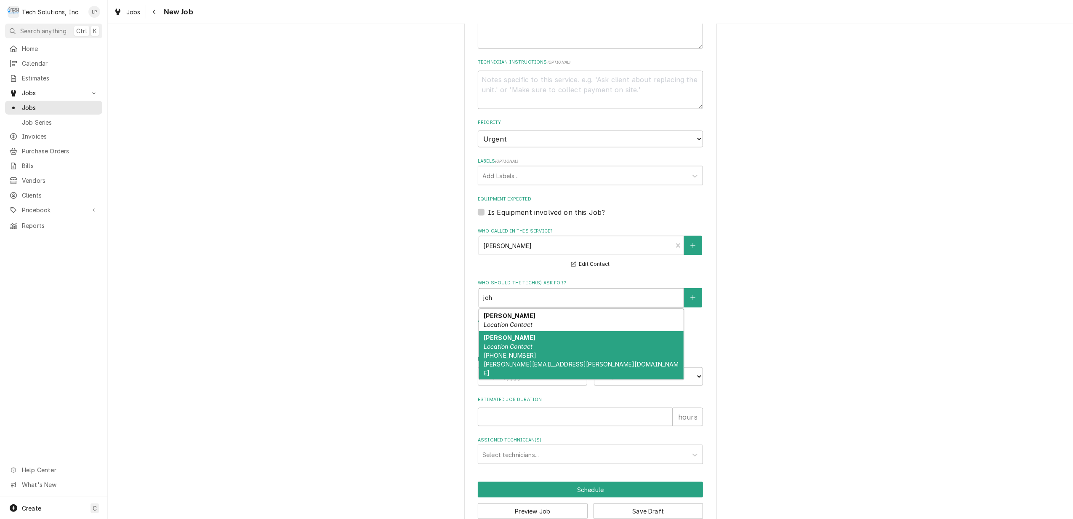
click at [529, 331] on div "John Gage Location Contact (520) 979-5040 john.gage@panerabread.com" at bounding box center [581, 355] width 205 height 48
type textarea "x"
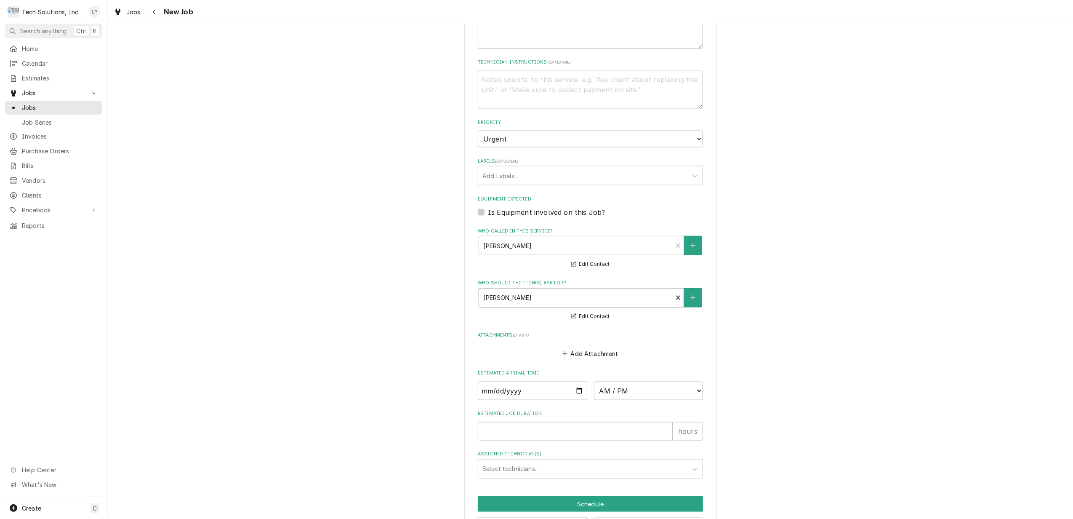
scroll to position [1033, 0]
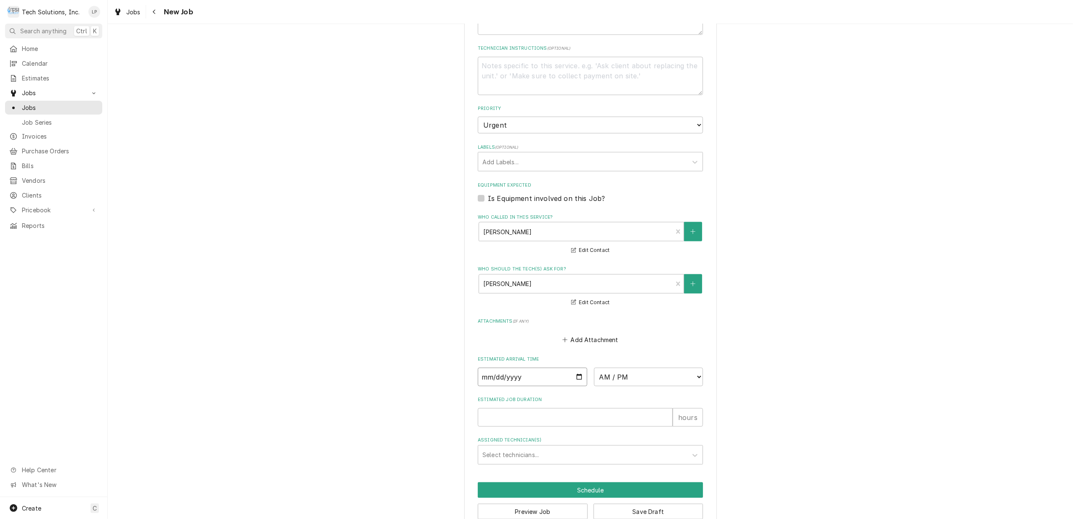
click at [574, 367] on input "Date" at bounding box center [532, 376] width 109 height 19
type textarea "x"
type input "2025-08-20"
type textarea "x"
click at [691, 367] on select "AM / PM 6:00 AM 6:15 AM 6:30 AM 6:45 AM 7:00 AM 7:15 AM 7:30 AM 7:45 AM 8:00 AM…" at bounding box center [648, 376] width 109 height 19
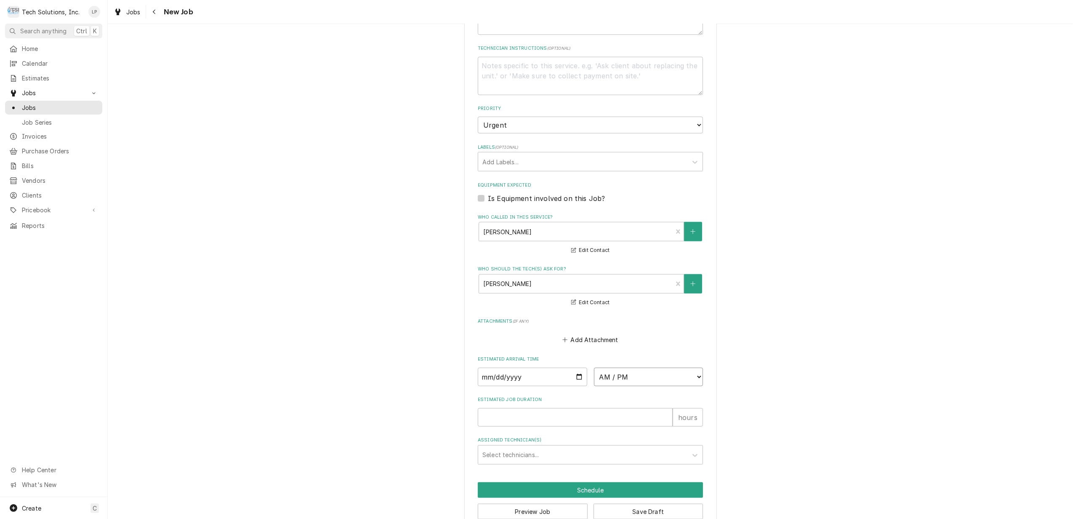
select select "12:00:00"
click at [594, 367] on select "AM / PM 6:00 AM 6:15 AM 6:30 AM 6:45 AM 7:00 AM 7:15 AM 7:30 AM 7:45 AM 8:00 AM…" at bounding box center [648, 376] width 109 height 19
type textarea "x"
type input "1"
click at [660, 408] on input "1" at bounding box center [575, 417] width 195 height 19
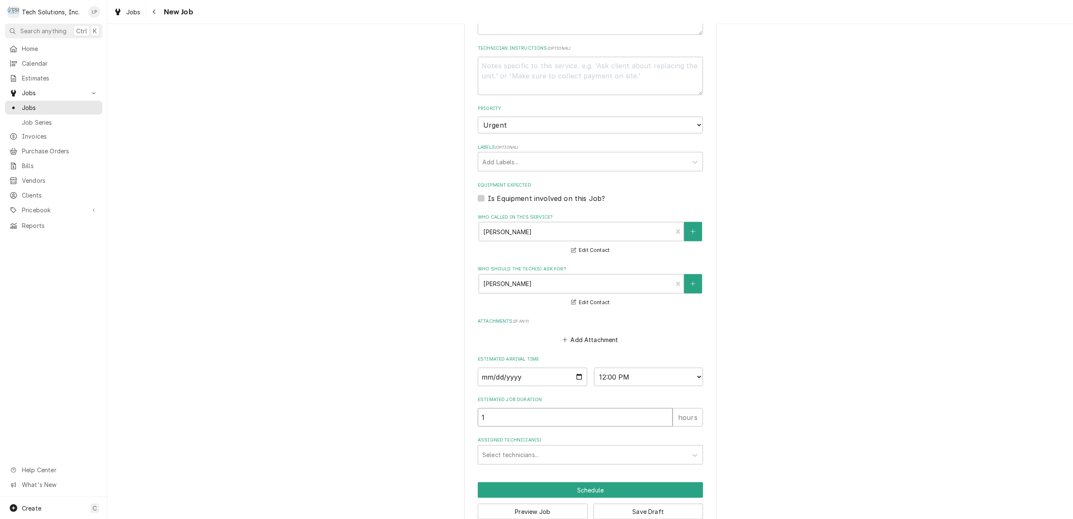
type textarea "x"
type input "2"
click at [660, 408] on input "2" at bounding box center [575, 417] width 195 height 19
click at [665, 447] on div "Assigned Technician(s)" at bounding box center [582, 454] width 201 height 15
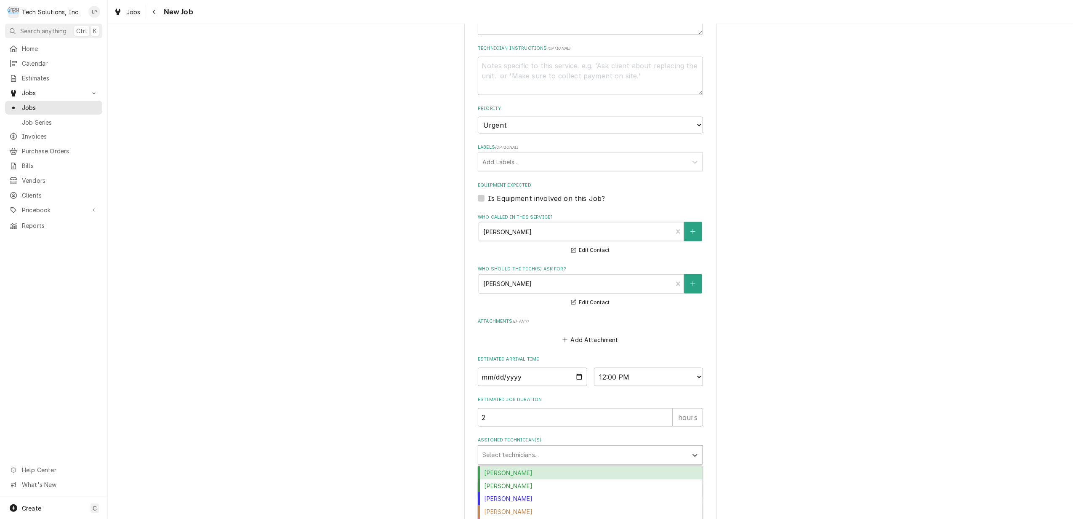
click at [634, 466] on div "Austin Fox" at bounding box center [590, 472] width 224 height 13
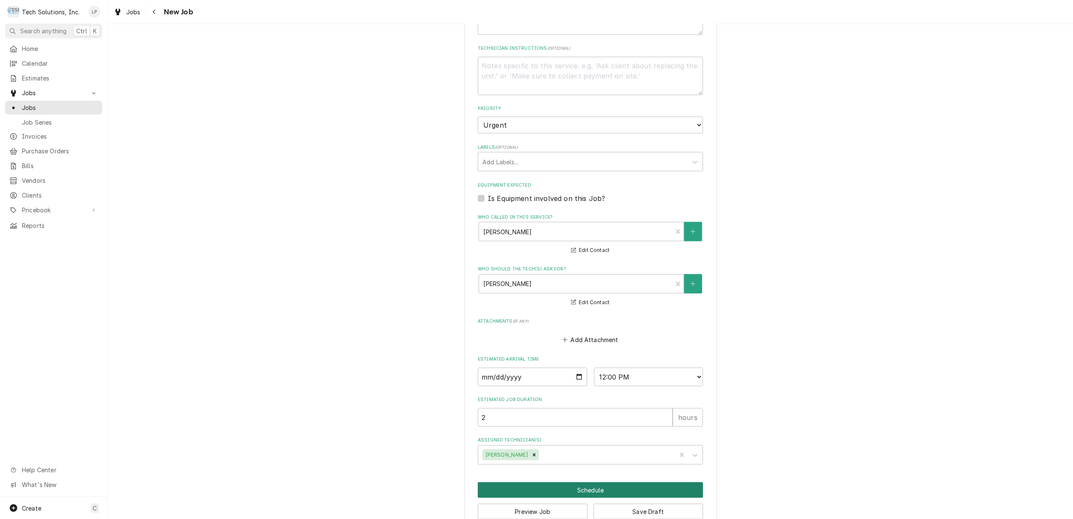
click at [590, 482] on button "Schedule" at bounding box center [590, 490] width 225 height 16
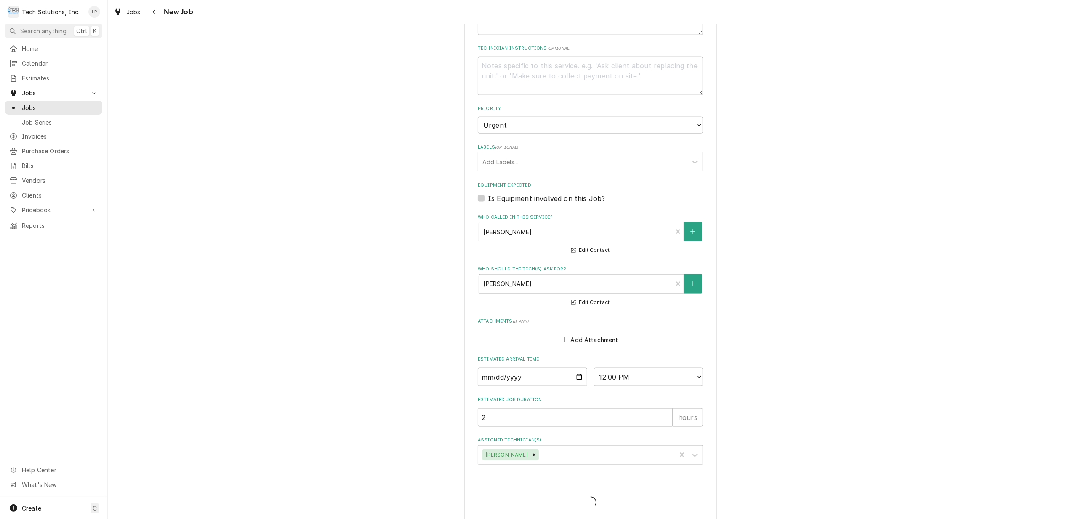
scroll to position [1025, 0]
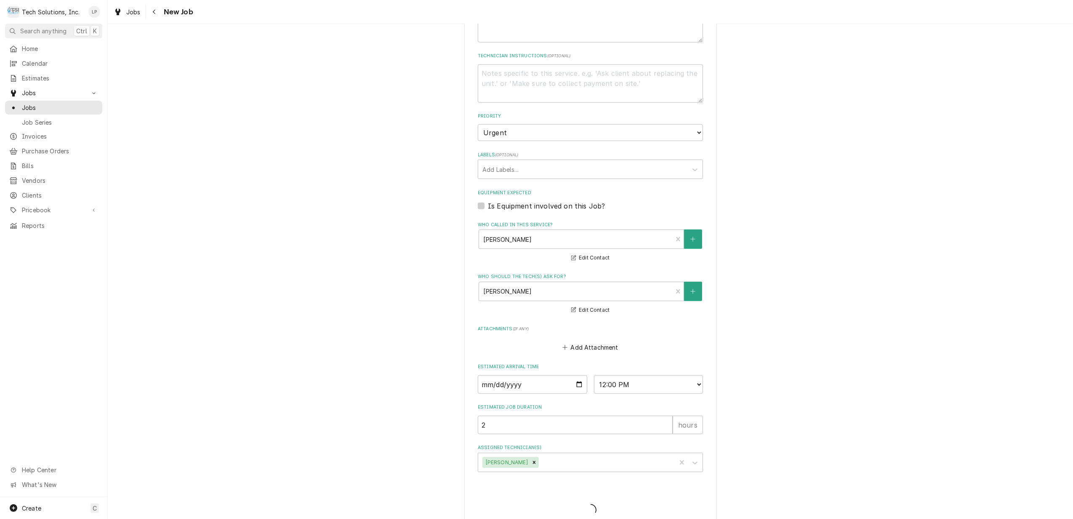
type textarea "x"
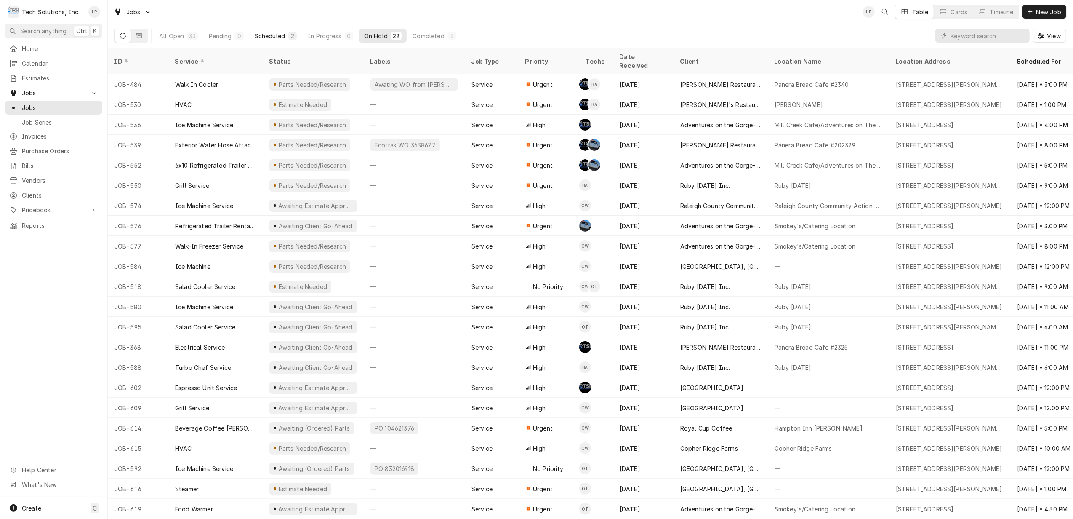
click at [270, 36] on div "Scheduled" at bounding box center [270, 36] width 30 height 9
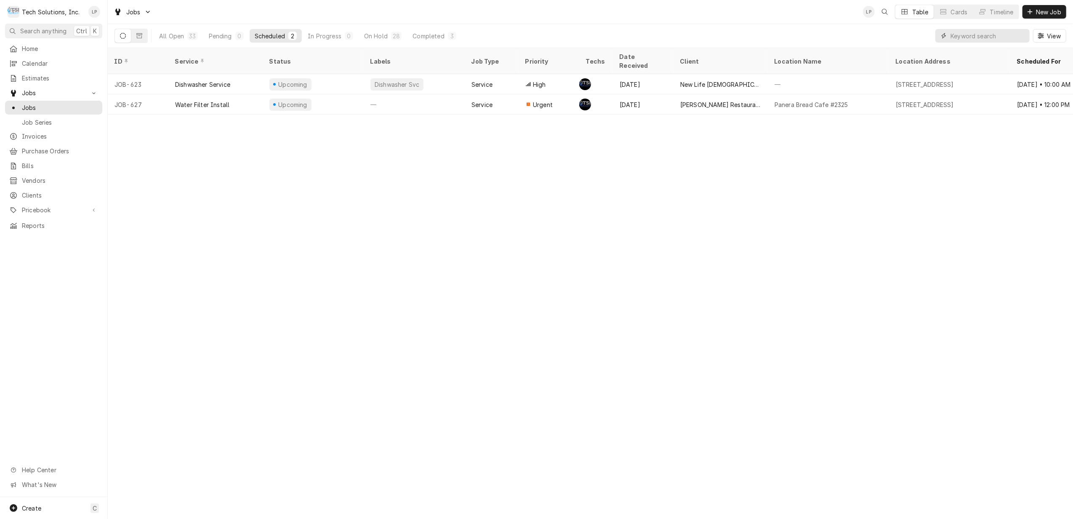
click at [963, 32] on input "Dynamic Content Wrapper" at bounding box center [988, 35] width 75 height 13
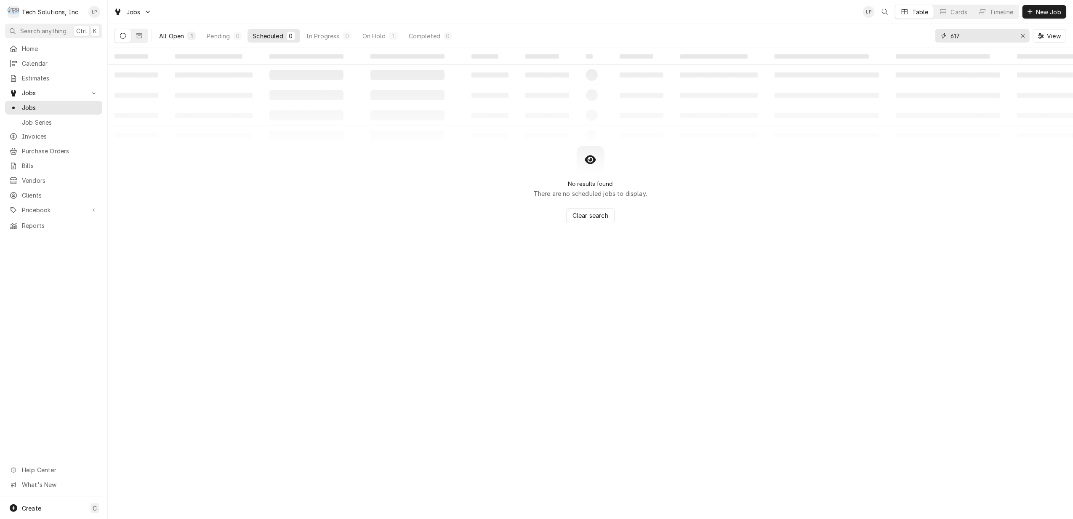
type input "617"
click at [170, 37] on div "All Open" at bounding box center [171, 36] width 25 height 9
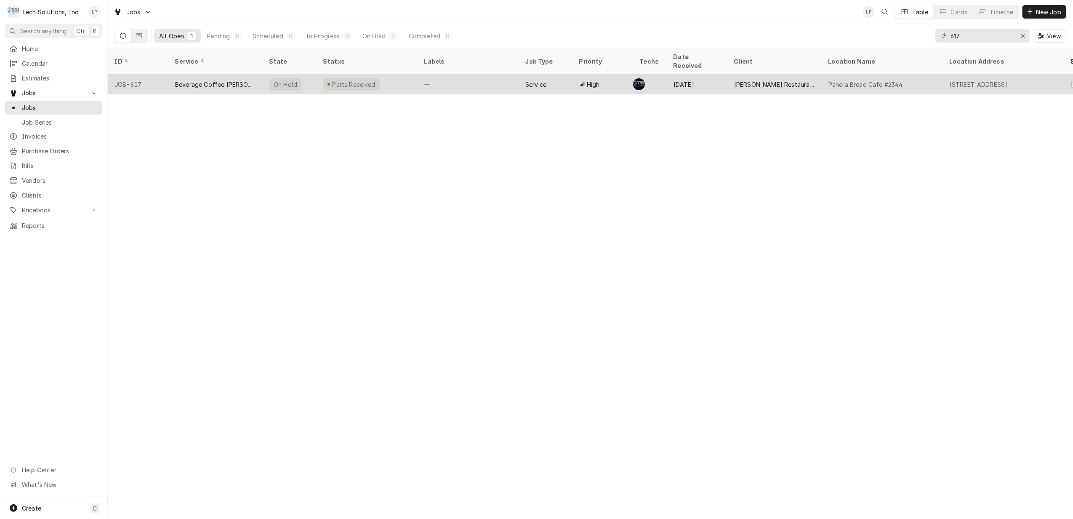
click at [472, 74] on div "—" at bounding box center [468, 84] width 101 height 20
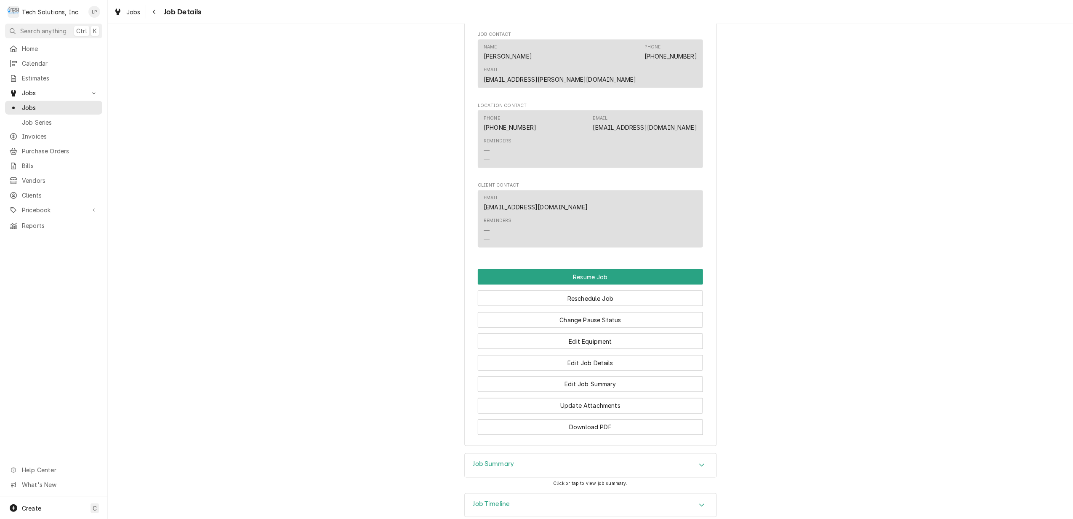
scroll to position [1288, 0]
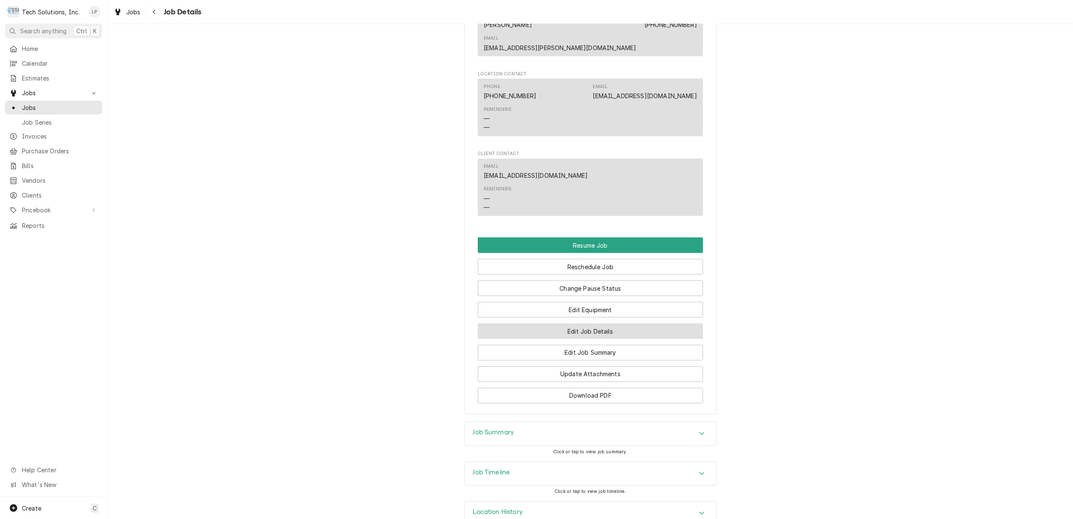
click at [610, 323] on button "Edit Job Details" at bounding box center [590, 331] width 225 height 16
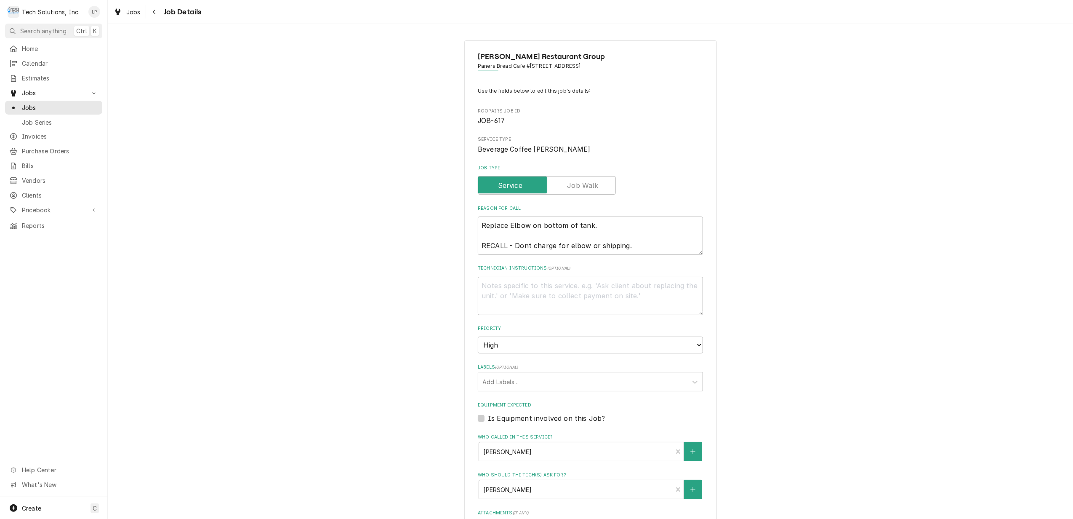
type textarea "x"
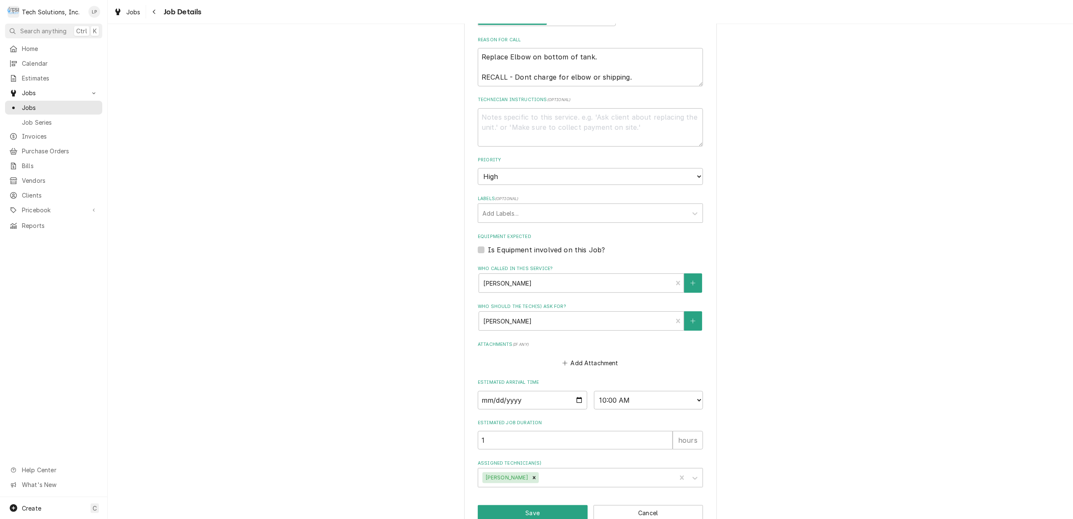
scroll to position [189, 0]
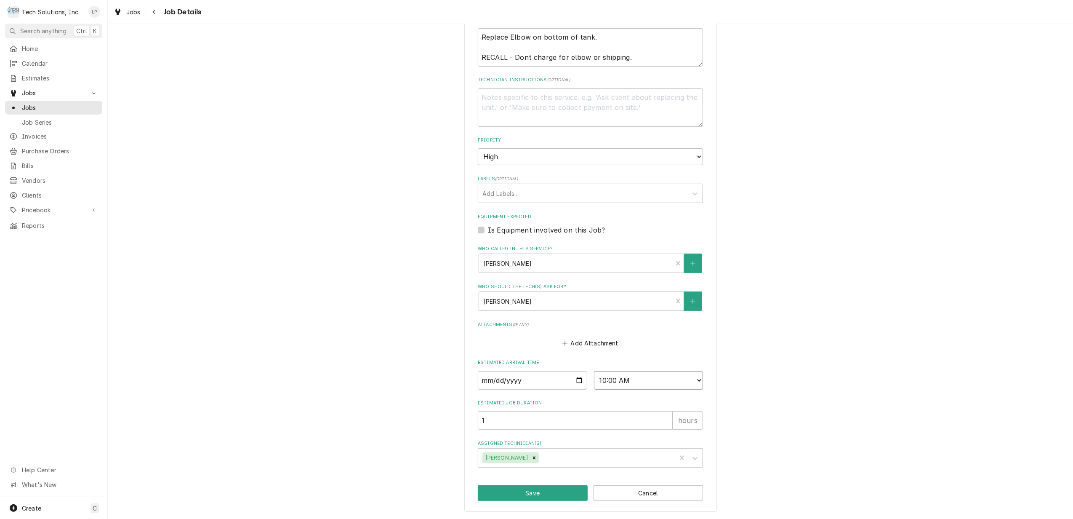
click at [691, 376] on select "AM / PM 6:00 AM 6:15 AM 6:30 AM 6:45 AM 7:00 AM 7:15 AM 7:30 AM 7:45 AM 8:00 AM…" at bounding box center [648, 380] width 109 height 19
select select "12:00:00"
click at [594, 371] on select "AM / PM 6:00 AM 6:15 AM 6:30 AM 6:45 AM 7:00 AM 7:15 AM 7:30 AM 7:45 AM 8:00 AM…" at bounding box center [648, 380] width 109 height 19
click at [629, 396] on div "Use the fields below to edit this job's details: Roopairs Job ID JOB-617 Servic…" at bounding box center [590, 183] width 225 height 568
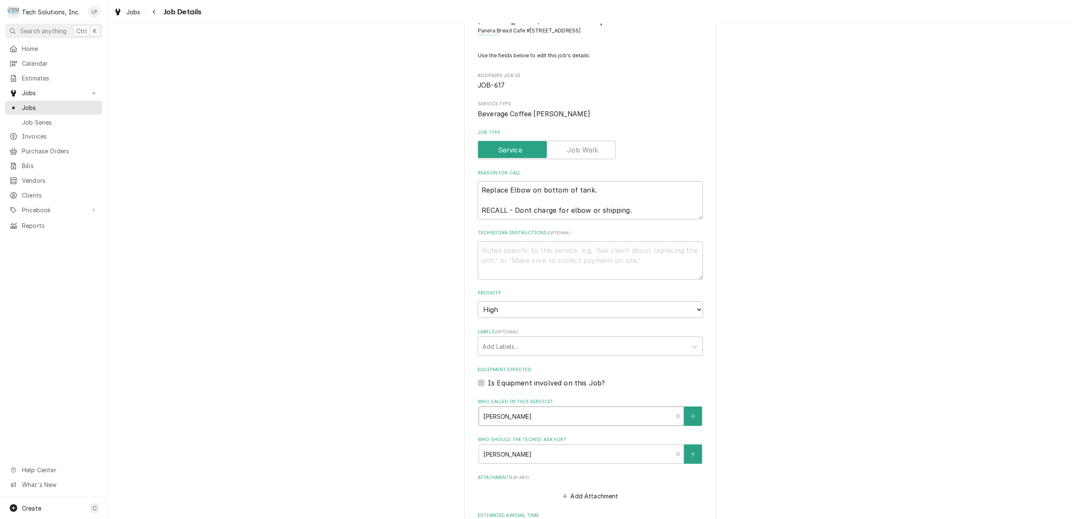
scroll to position [21, 0]
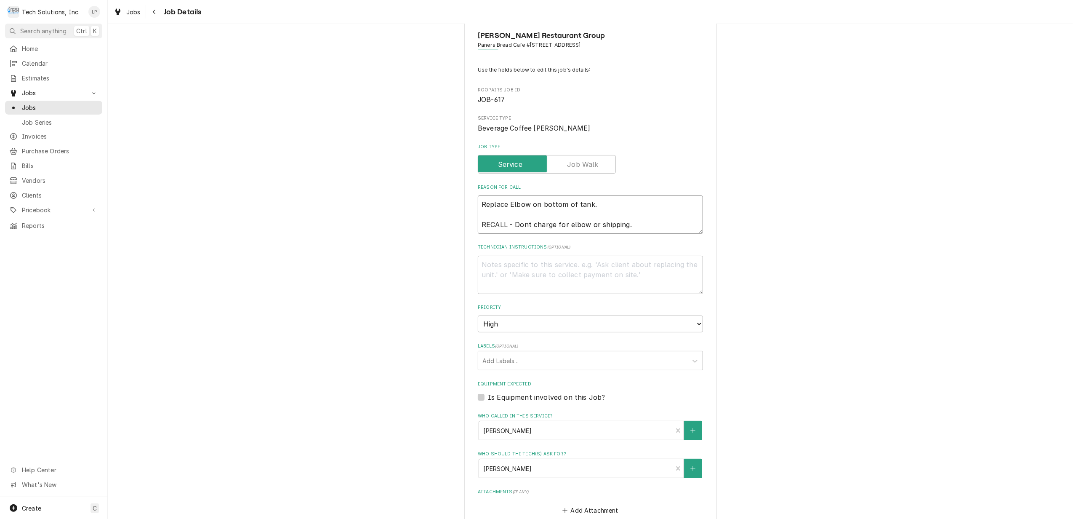
click at [623, 203] on textarea "Replace Elbow on bottom of tank. RECALL - Dont charge for elbow or shipping." at bounding box center [590, 214] width 225 height 38
type textarea "x"
type textarea "Replace Elbow on bottom of tank. N RECALL - Dont charge for elbow or shipping."
type textarea "x"
type textarea "Replace Elbow on bottom of tank. No RECALL - Dont charge for elbow or shipping."
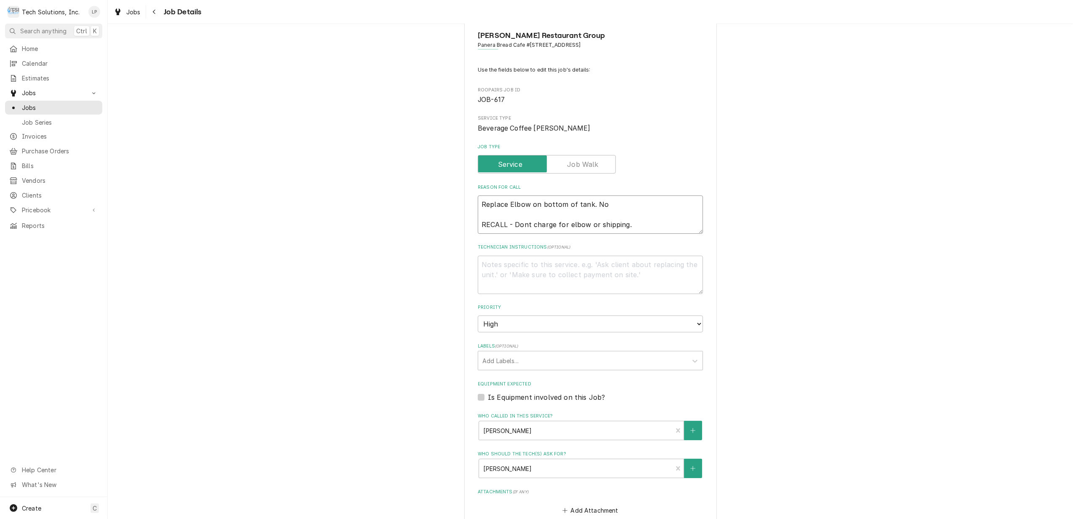
type textarea "x"
type textarea "Replace Elbow on bottom of tank. No RECALL - Dont charge for elbow or shipping."
type textarea "x"
type textarea "Replace Elbow on bottom of tank. No w RECALL - Dont charge for elbow or shippin…"
type textarea "x"
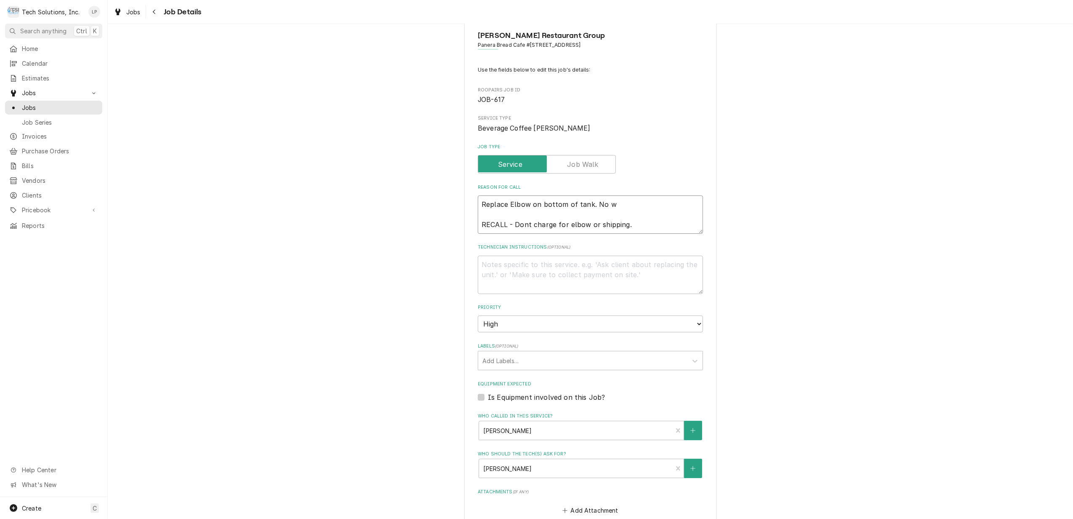
type textarea "Replace Elbow on bottom of tank. No wa RECALL - Dont charge for elbow or shippi…"
type textarea "x"
type textarea "Replace Elbow on bottom of tank. No war RECALL - Dont charge for elbow or shipp…"
type textarea "x"
type textarea "Replace Elbow on bottom of tank. No wa RECALL - Dont charge for elbow or shippi…"
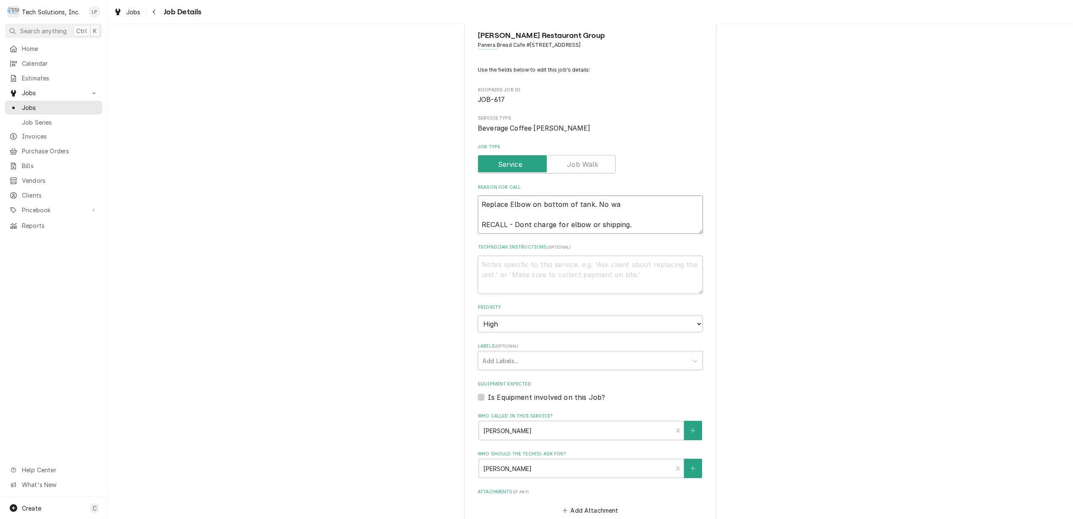
type textarea "x"
type textarea "Replace Elbow on bottom of tank. No w RECALL - Dont charge for elbow or shippin…"
type textarea "x"
type textarea "Replace Elbow on bottom of tank. No wo RECALL - Dont charge for elbow or shippi…"
type textarea "x"
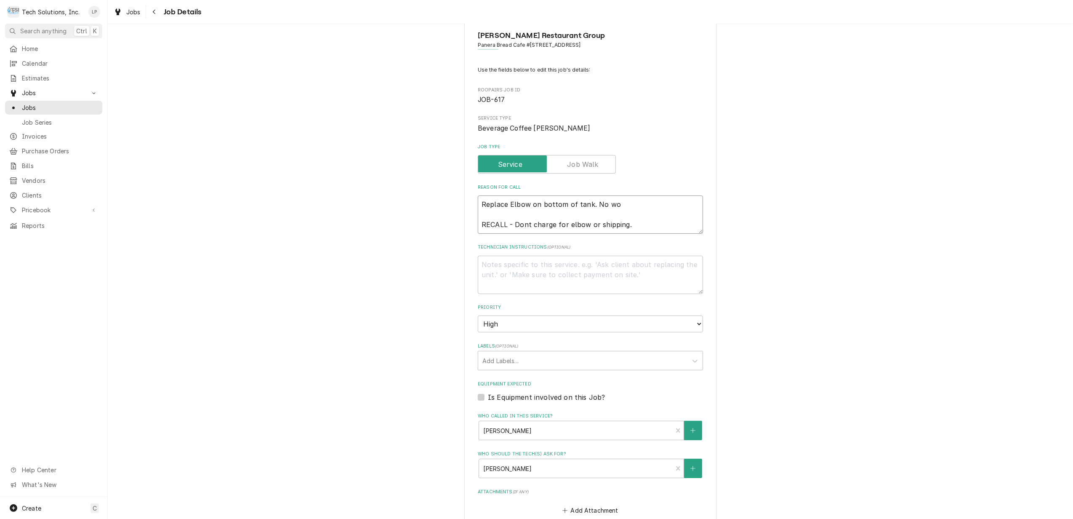
type textarea "Replace Elbow on bottom of tank. No wor RECALL - Dont charge for elbow or shipp…"
type textarea "x"
type textarea "Replace Elbow on bottom of tank. No work RECALL - Dont charge for elbow or ship…"
type textarea "x"
type textarea "Replace Elbow on bottom of tank. No work RECALL - Dont charge for elbow or ship…"
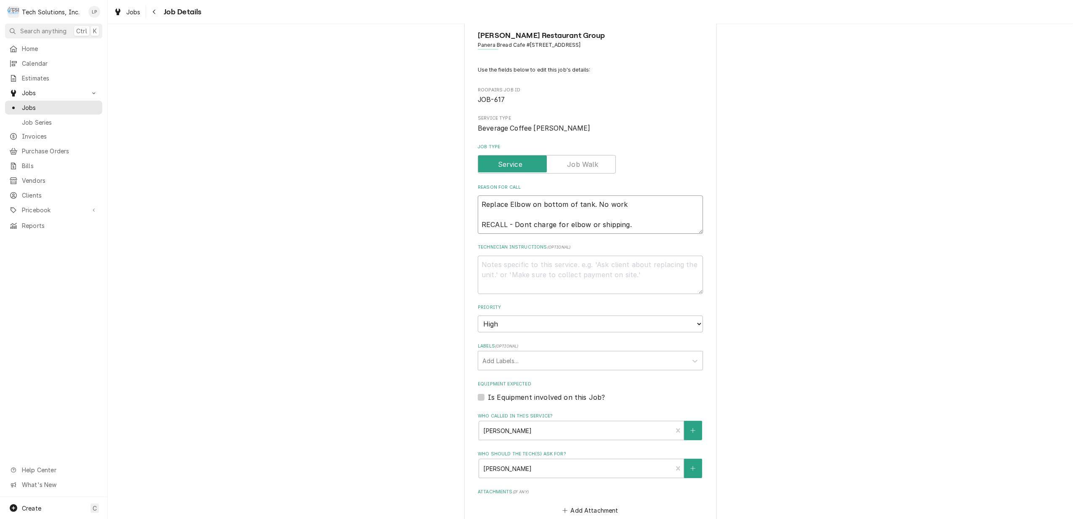
type textarea "x"
type textarea "Replace Elbow on bottom of tank. No work o RECALL - Dont charge for elbow or sh…"
type textarea "x"
type textarea "Replace Elbow on bottom of tank. No work or RECALL - Dont charge for elbow or s…"
type textarea "x"
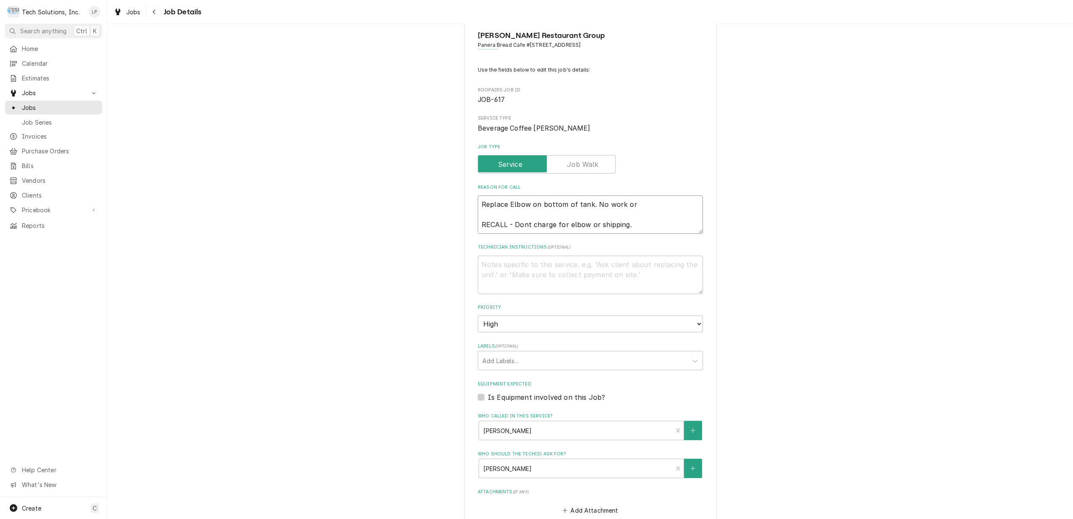
type textarea "Replace Elbow on bottom of tank. No work ord RECALL - Dont charge for elbow or …"
type textarea "x"
type textarea "Replace Elbow on bottom of tank. No work orde RECALL - Dont charge for elbow or…"
type textarea "x"
type textarea "Replace Elbow on bottom of tank. No work order RECALL - Dont charge for elbow o…"
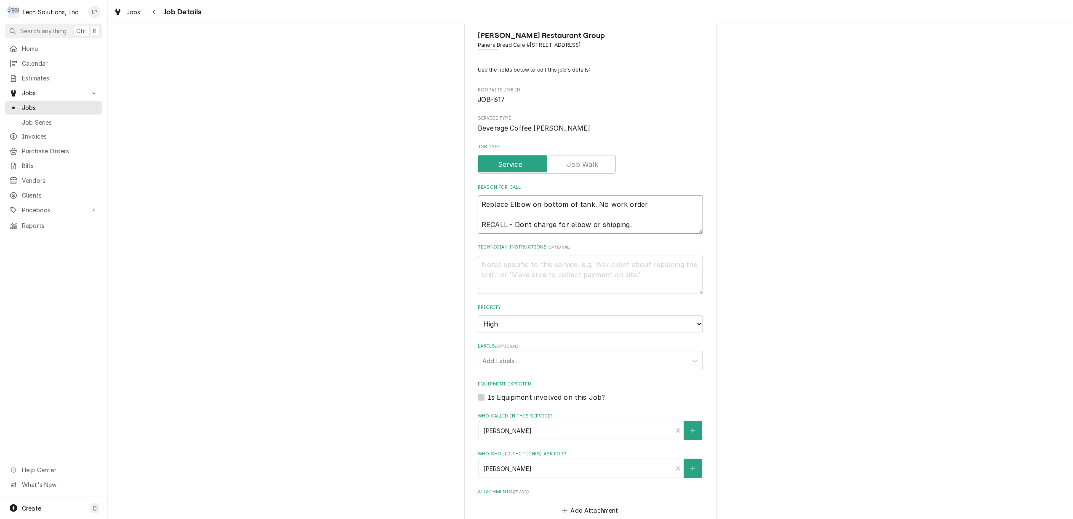
type textarea "x"
type textarea "Replace Elbow on bottom of tank. No work order RECALL - Dont charge for elbow o…"
type textarea "x"
type textarea "Replace Elbow on bottom of tank. No work order - RECALL - Dont charge for elbow…"
type textarea "x"
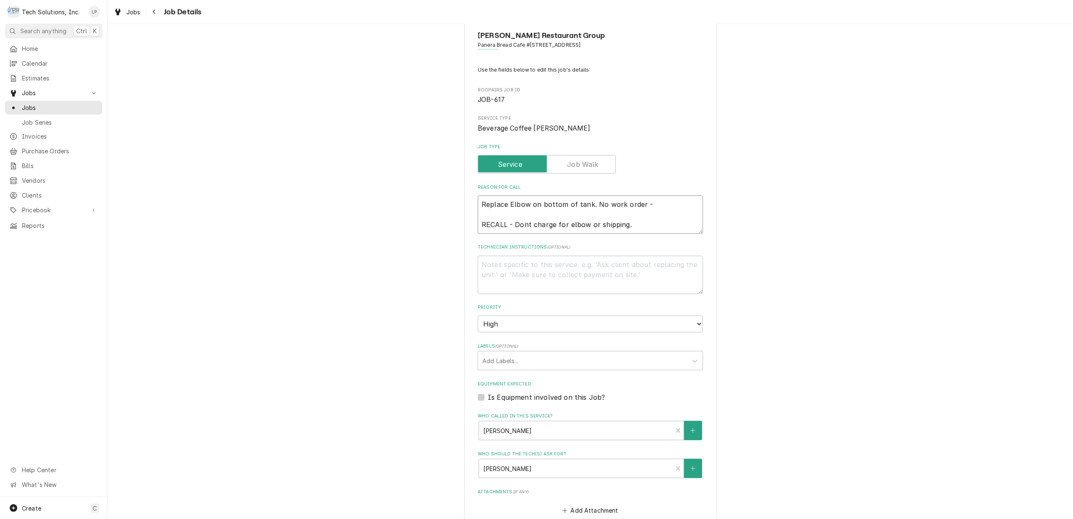
type textarea "Replace Elbow on bottom of tank. No work order - RECALL - Dont charge for elbow…"
type textarea "x"
type textarea "Replace Elbow on bottom of tank. No work order - t RECALL - Dont charge for elb…"
type textarea "x"
type textarea "Replace Elbow on bottom of tank. No work order - th RECALL - Dont charge for el…"
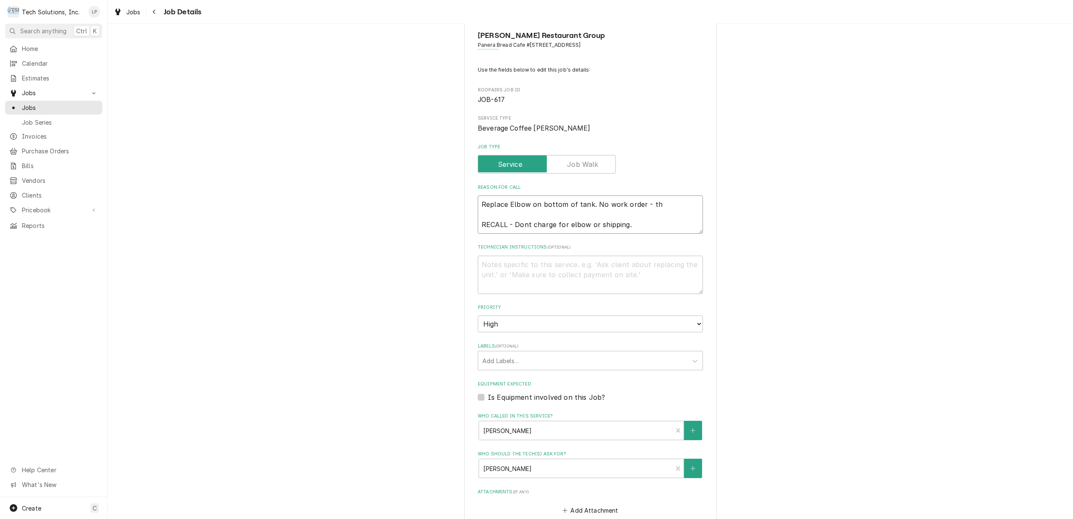
type textarea "x"
type textarea "Replace Elbow on bottom of tank. No work order - thi RECALL - Dont charge for e…"
type textarea "x"
type textarea "Replace Elbow on bottom of tank. No work order - this RECALL - Dont charge for …"
type textarea "x"
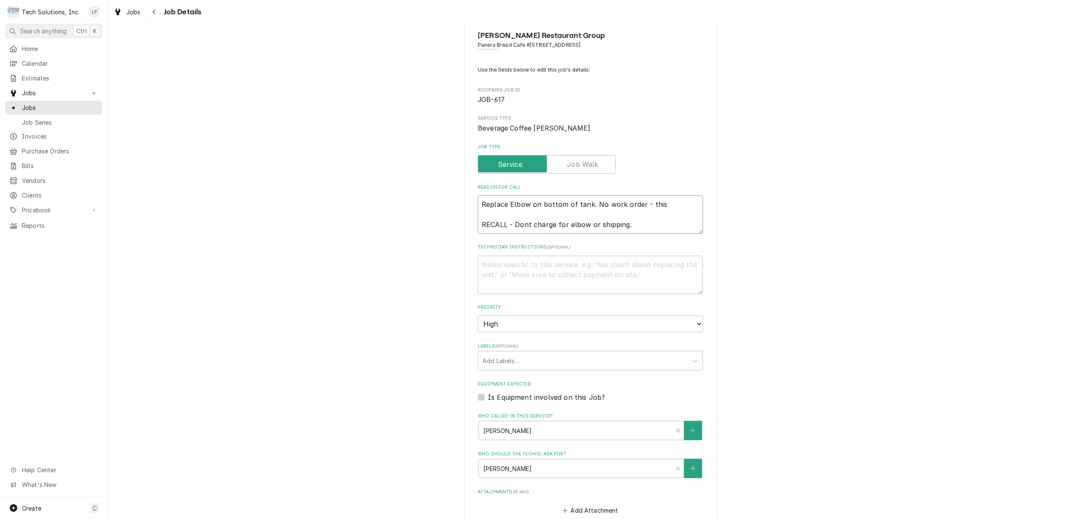
type textarea "Replace Elbow on bottom of tank. No work order - this RECALL - Dont charge for …"
type textarea "x"
type textarea "Replace Elbow on bottom of tank. No work order - this i RECALL - Dont charge fo…"
type textarea "x"
type textarea "Replace Elbow on bottom of tank. No work order - this is RECALL - Dont charge f…"
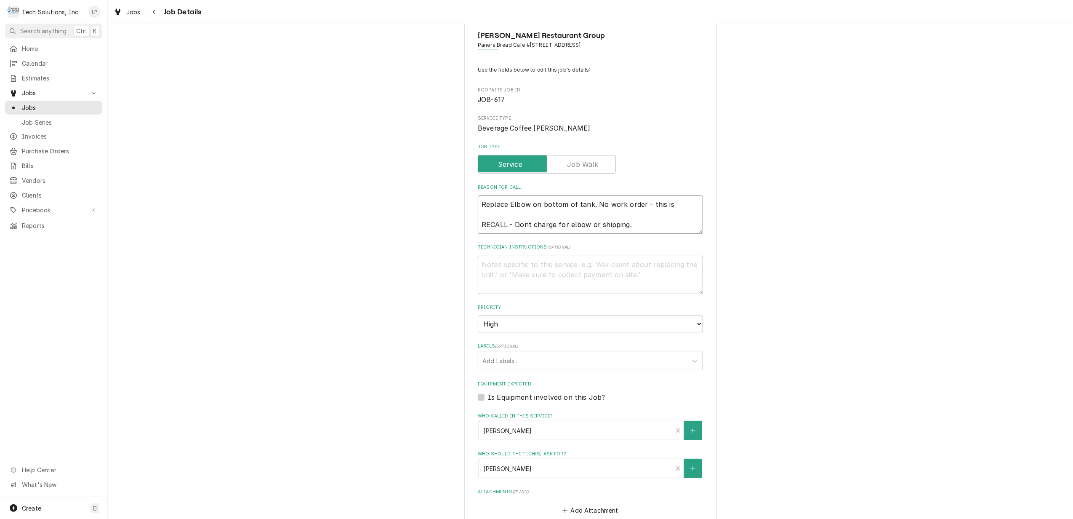
type textarea "x"
type textarea "Replace Elbow on bottom of tank. No work order - this is a RECALL - Dont charge…"
type textarea "x"
type textarea "Replace Elbow on bottom of tank. No work order - this is a RECALL - Dont charge…"
type textarea "x"
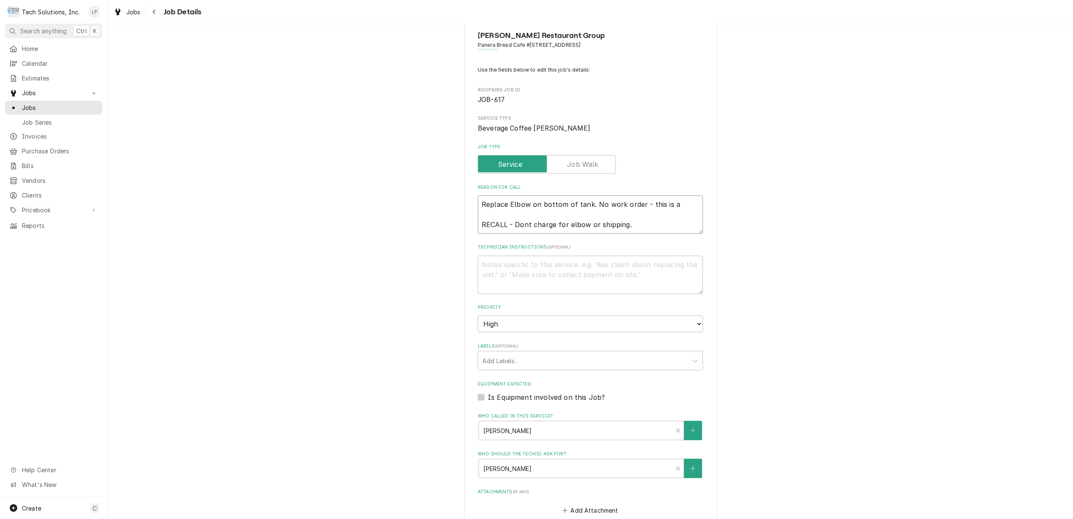
type textarea "Replace Elbow on bottom of tank. No work order - this is a r RECALL - Dont char…"
type textarea "x"
type textarea "Replace Elbow on bottom of tank. No work order - this is a re RECALL - Dont cha…"
type textarea "x"
type textarea "Replace Elbow on bottom of tank. No work order - this is a rec RECALL - Dont ch…"
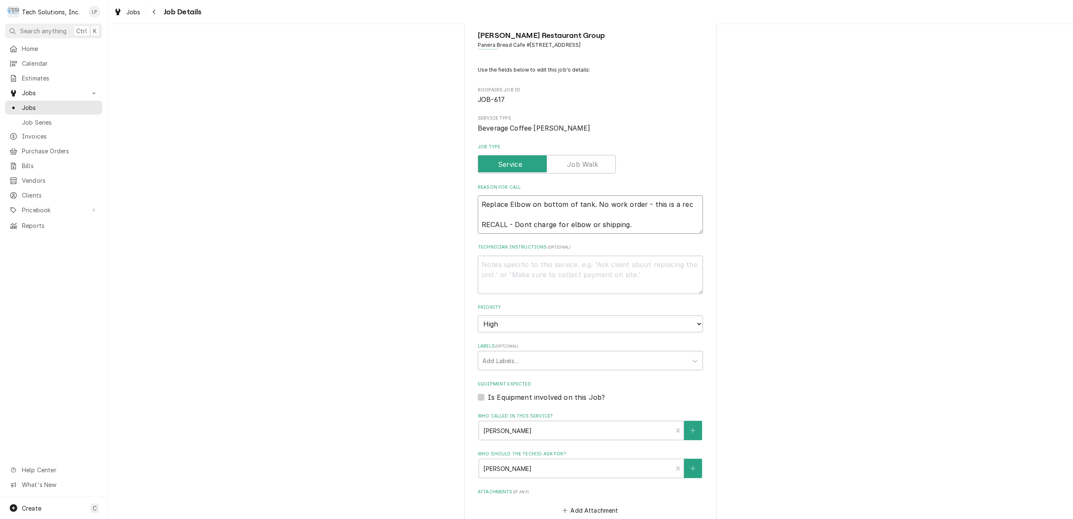
type textarea "x"
type textarea "Replace Elbow on bottom of tank. No work order - this is a reca RECALL - Dont c…"
type textarea "x"
type textarea "Replace Elbow on bottom of tank. No work order - this is a recal RECALL - Dont …"
type textarea "x"
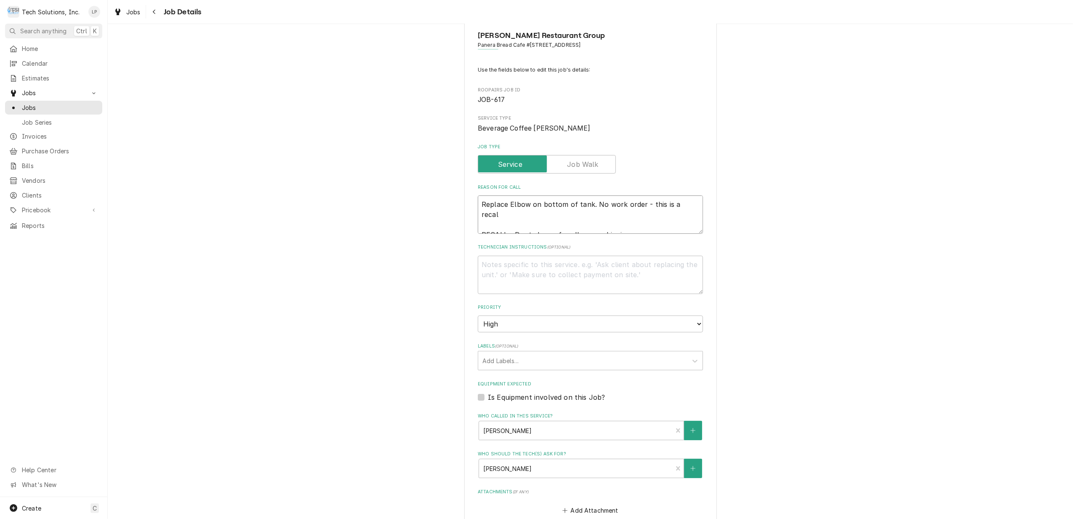
type textarea "Replace Elbow on bottom of tank. No work order - this is a recall RECALL - Dont…"
type textarea "x"
type textarea "Replace Elbow on bottom of tank. No work order - this is a recall. RECALL - Don…"
type textarea "x"
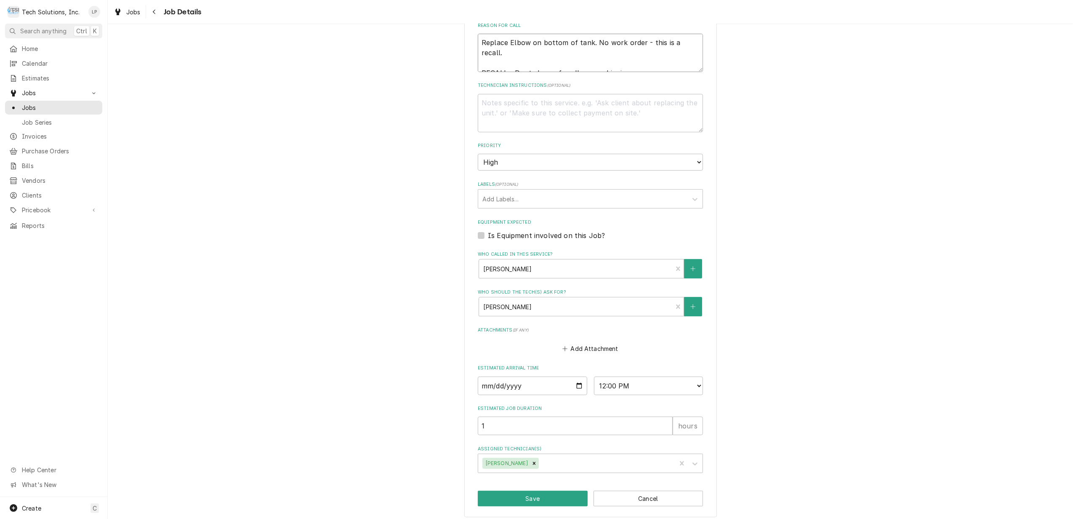
scroll to position [189, 0]
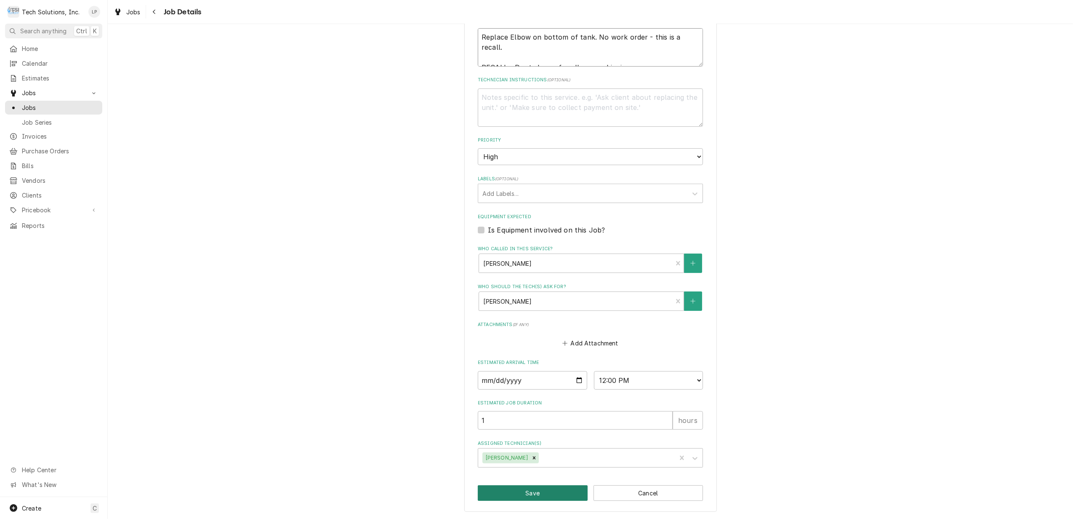
type textarea "Replace Elbow on bottom of tank. No work order - this is a recall. RECALL - Don…"
click at [531, 493] on button "Save" at bounding box center [533, 493] width 110 height 16
type textarea "x"
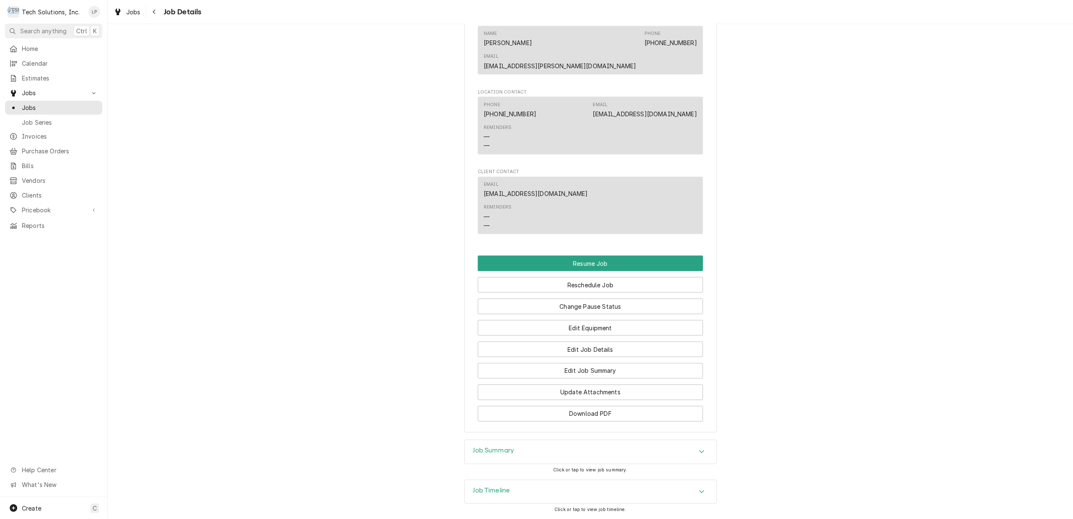
scroll to position [1288, 0]
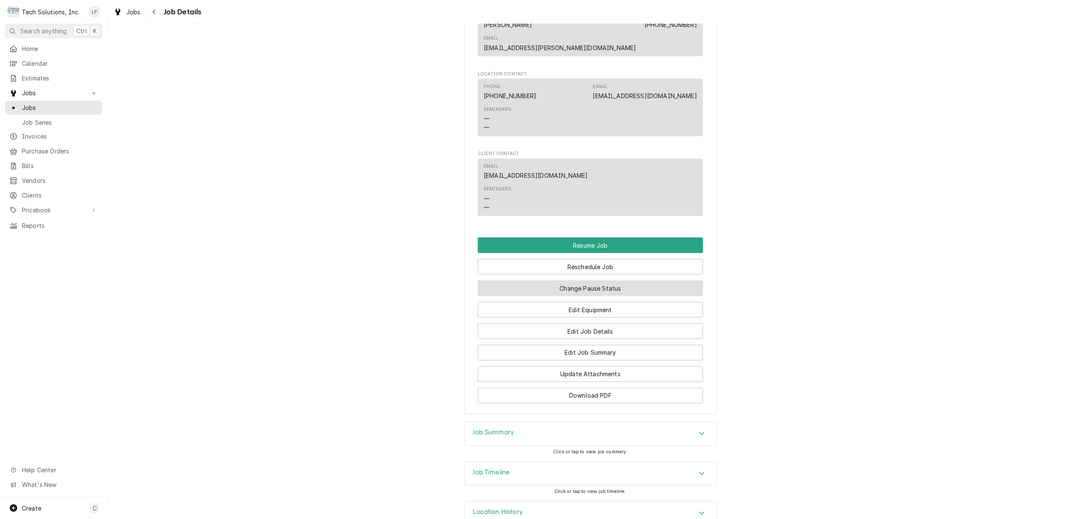
click at [605, 280] on button "Change Pause Status" at bounding box center [590, 288] width 225 height 16
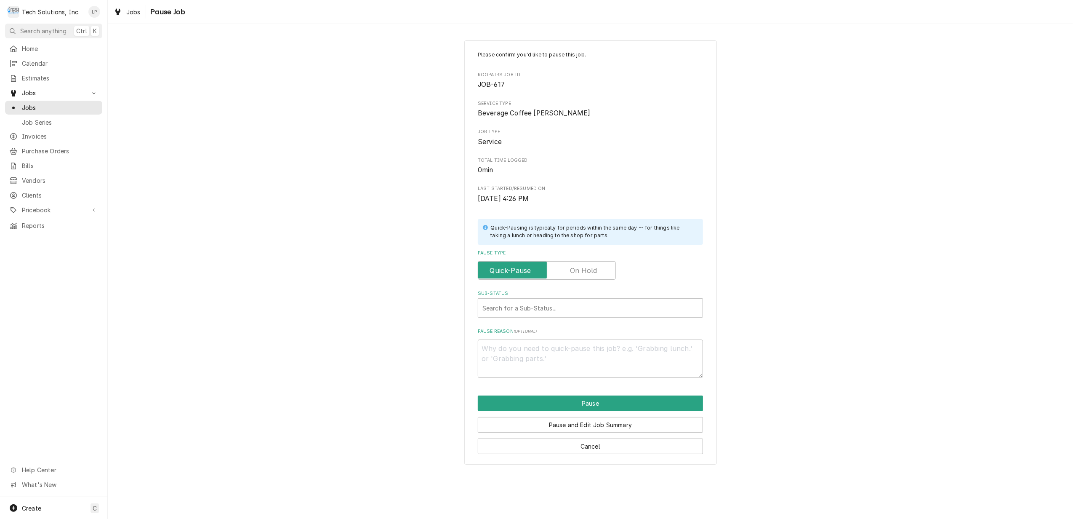
click at [594, 270] on label "Pause Type" at bounding box center [547, 270] width 138 height 19
click at [594, 270] on input "Pause Type" at bounding box center [547, 270] width 130 height 19
checkbox input "true"
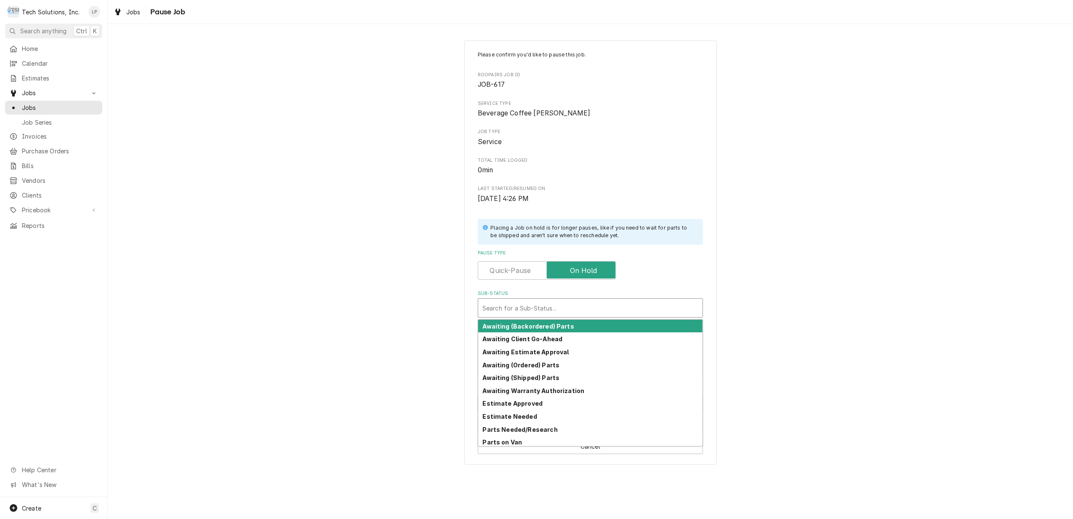
click at [612, 303] on div "Sub-Status" at bounding box center [590, 307] width 216 height 15
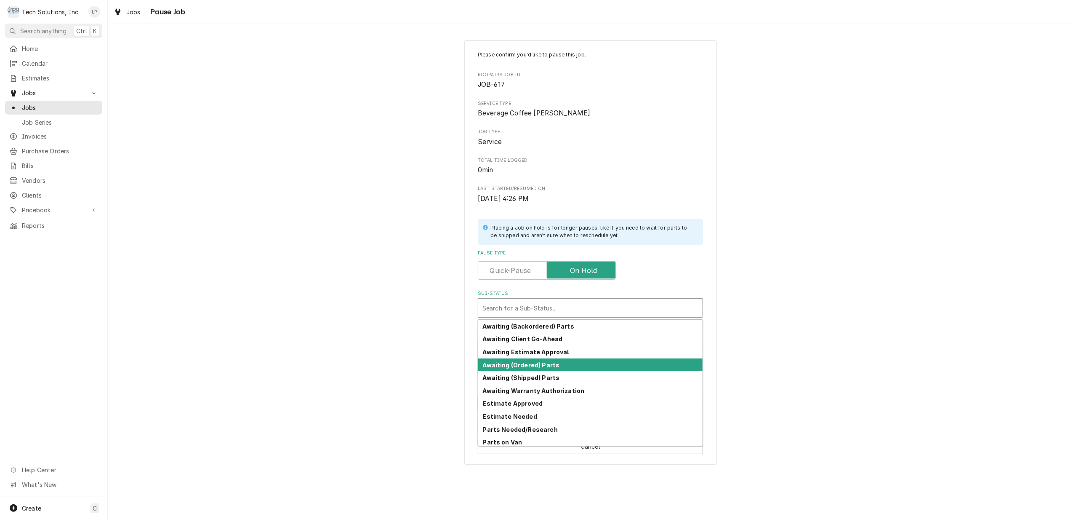
scroll to position [41, 0]
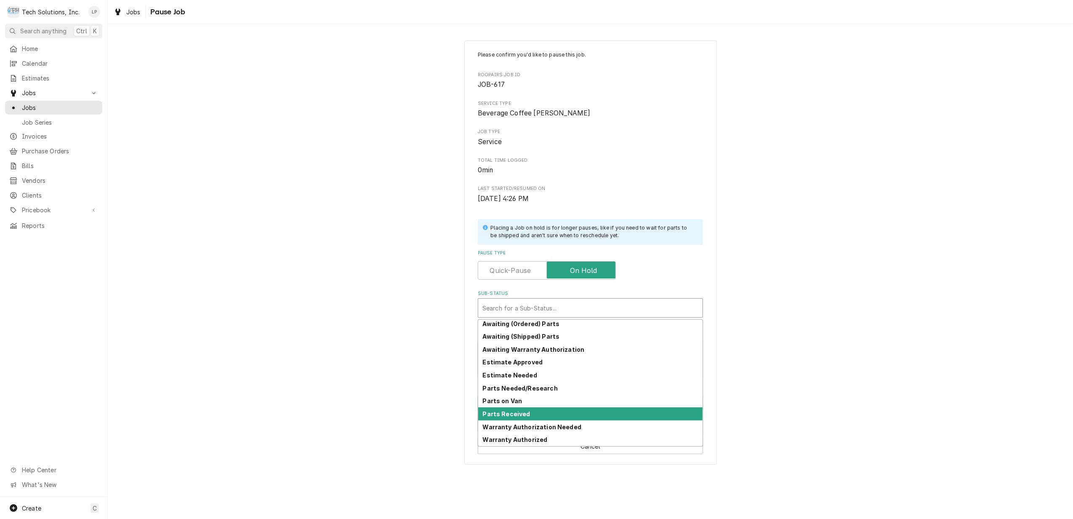
click at [626, 415] on div "Parts Received" at bounding box center [590, 413] width 224 height 13
type textarea "x"
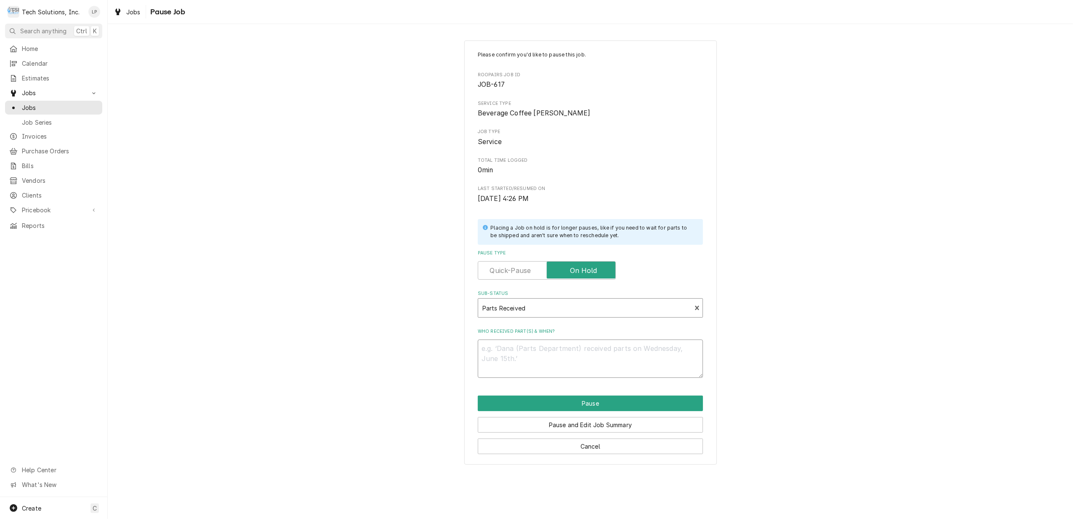
click at [643, 367] on textarea "Who received part(s) & when?" at bounding box center [590, 358] width 225 height 38
click at [608, 448] on button "Cancel" at bounding box center [590, 446] width 225 height 16
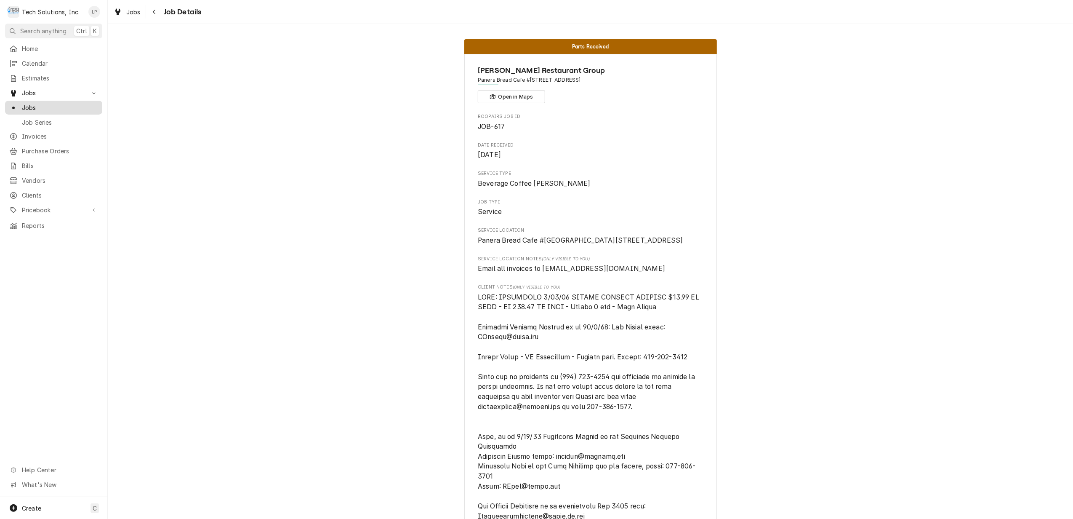
click at [37, 104] on span "Jobs" at bounding box center [60, 107] width 76 height 9
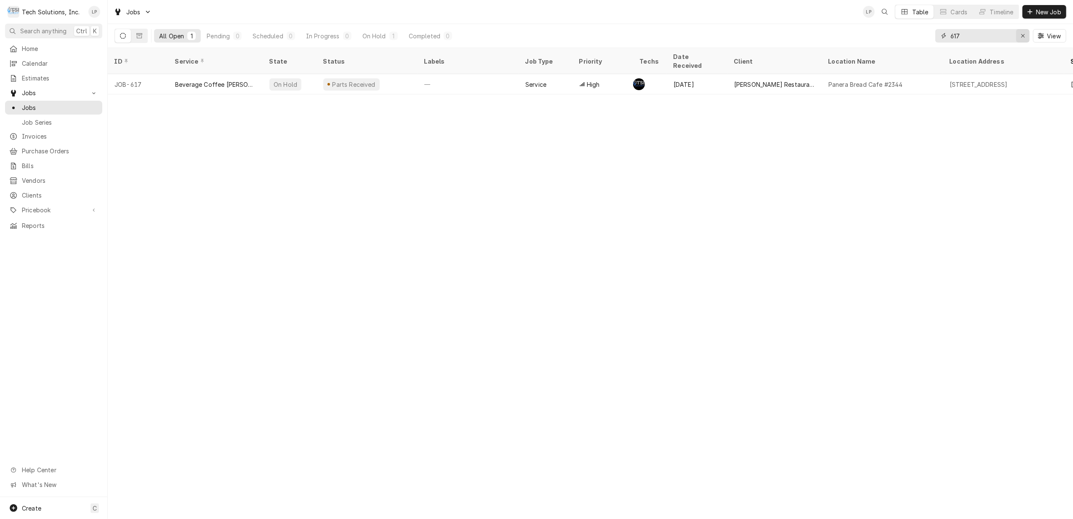
click at [1022, 35] on icon "Erase input" at bounding box center [1023, 36] width 5 height 6
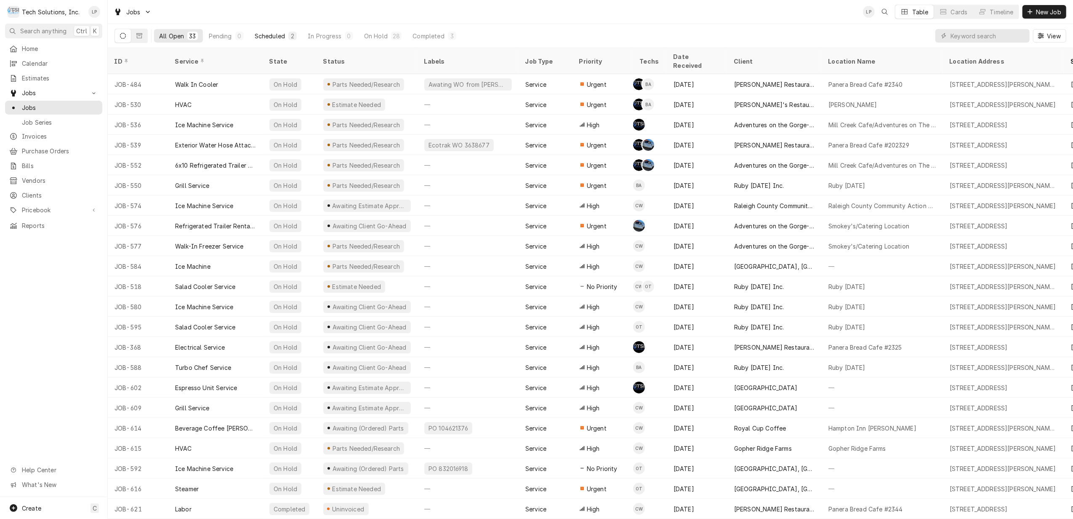
click at [277, 37] on div "Scheduled" at bounding box center [270, 36] width 30 height 9
